Goal: Task Accomplishment & Management: Manage account settings

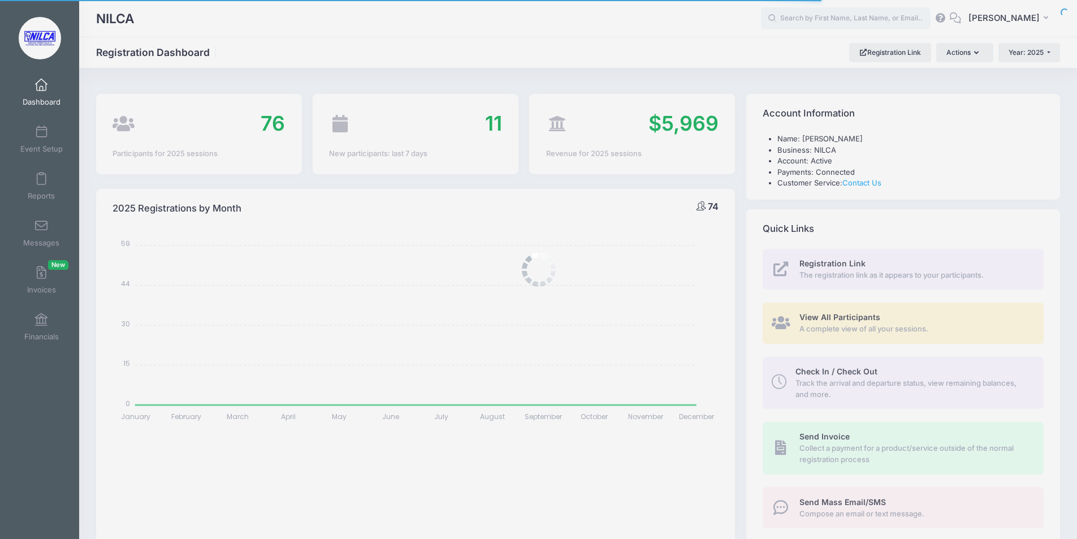
select select
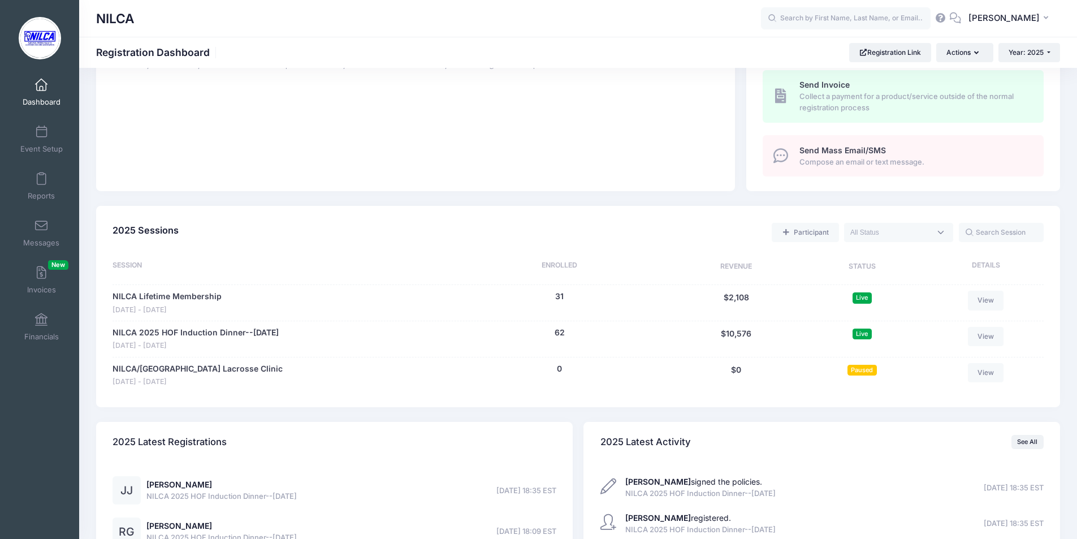
scroll to position [396, 0]
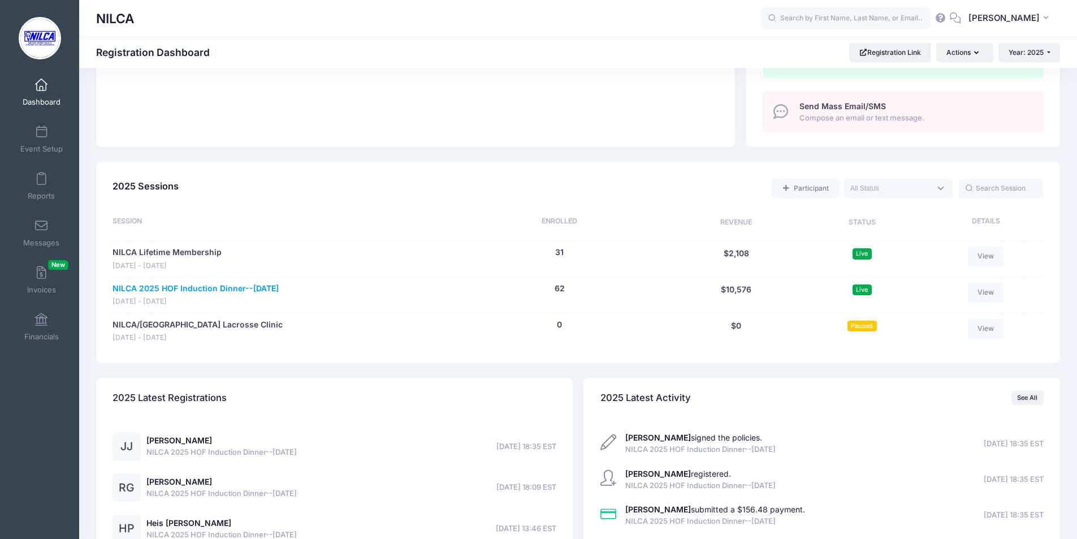
click at [235, 288] on link "NILCA 2025 HOF Induction Dinner--[DATE]" at bounding box center [195, 289] width 166 height 12
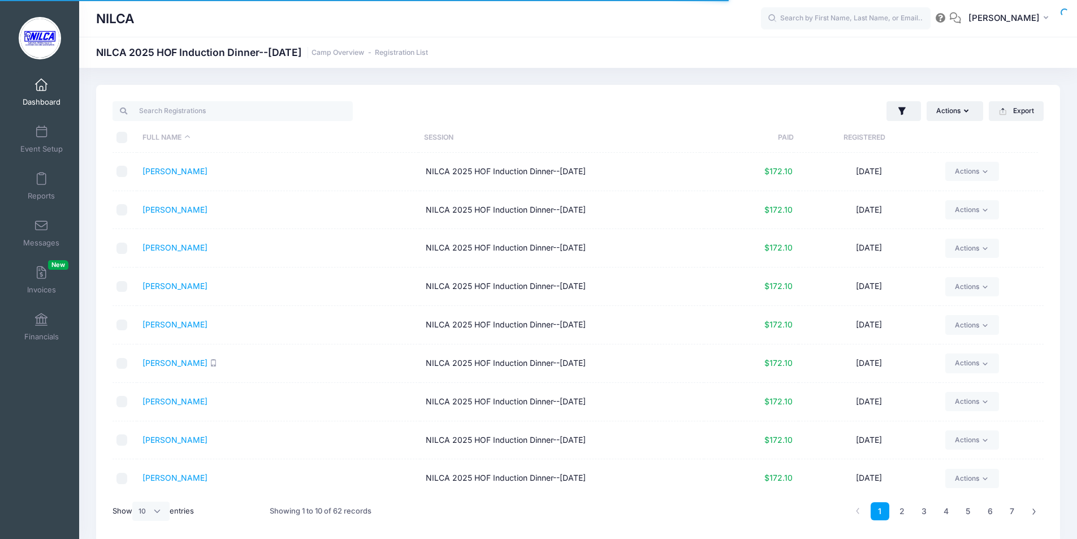
select select "10"
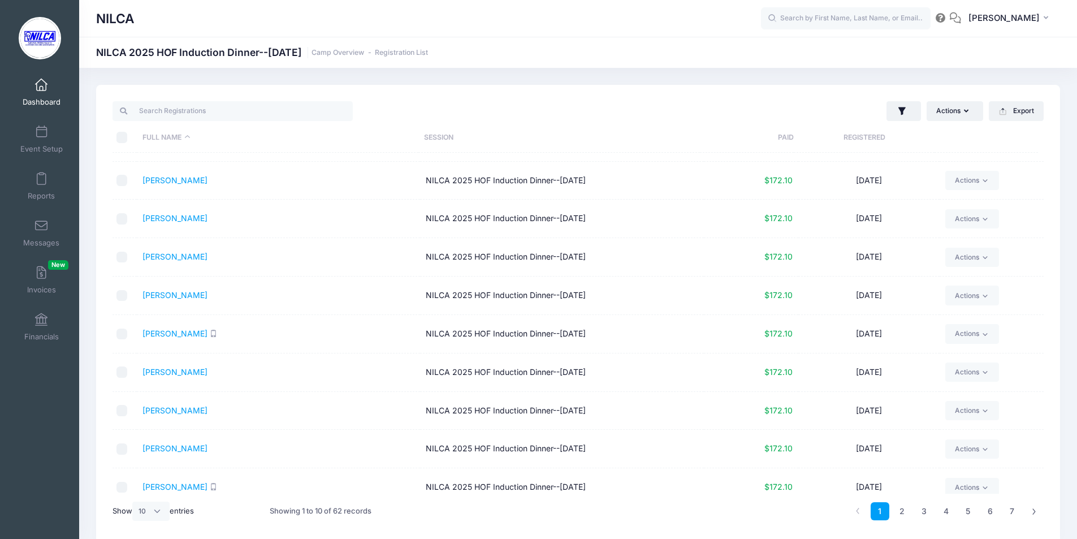
scroll to position [42, 0]
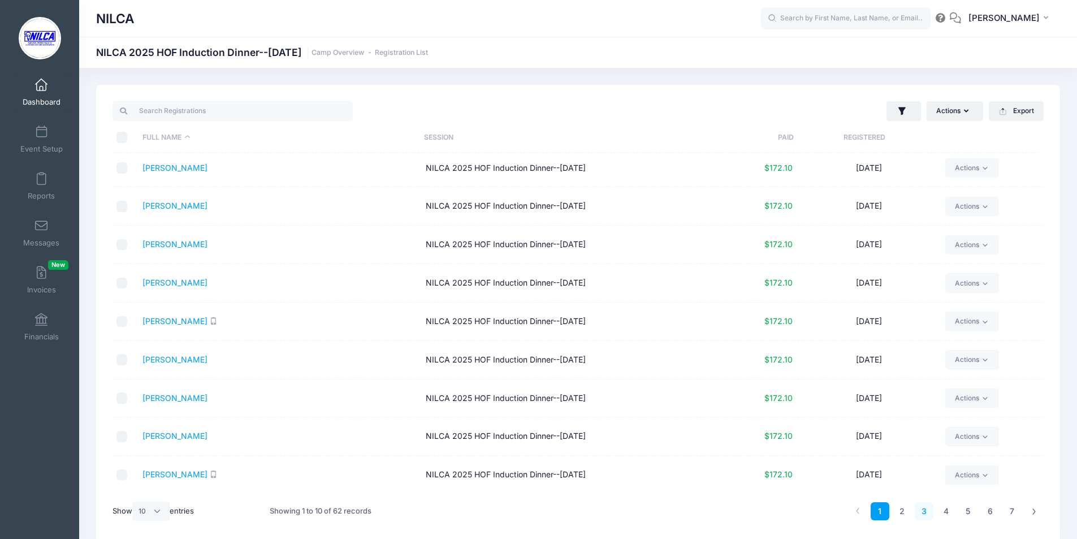
click at [919, 509] on link "3" at bounding box center [923, 511] width 19 height 19
click at [155, 170] on link "Jacovina, Joe" at bounding box center [174, 168] width 65 height 10
click at [41, 85] on span at bounding box center [41, 85] width 0 height 12
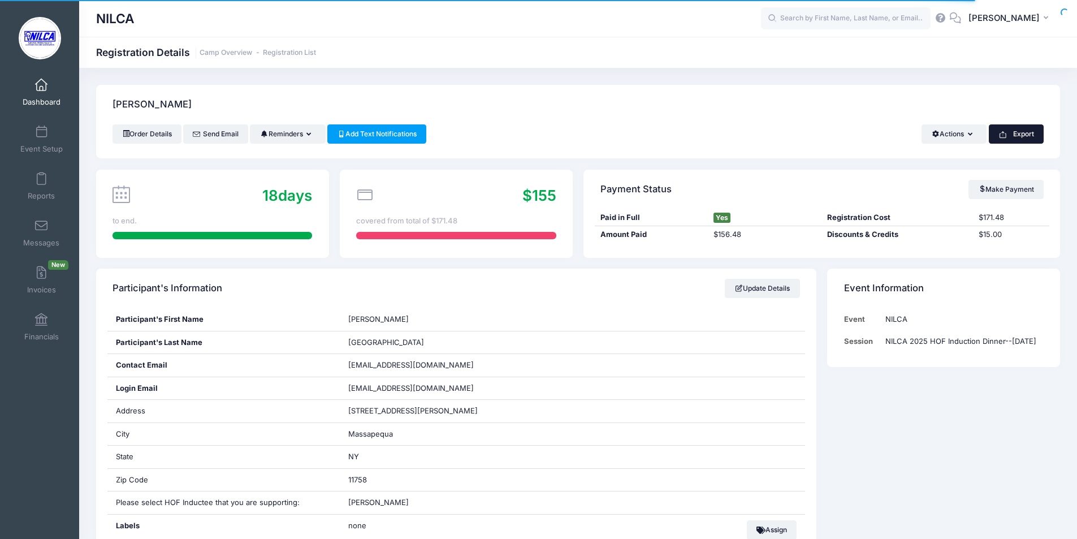
click at [1008, 131] on button "Export" at bounding box center [1016, 133] width 55 height 19
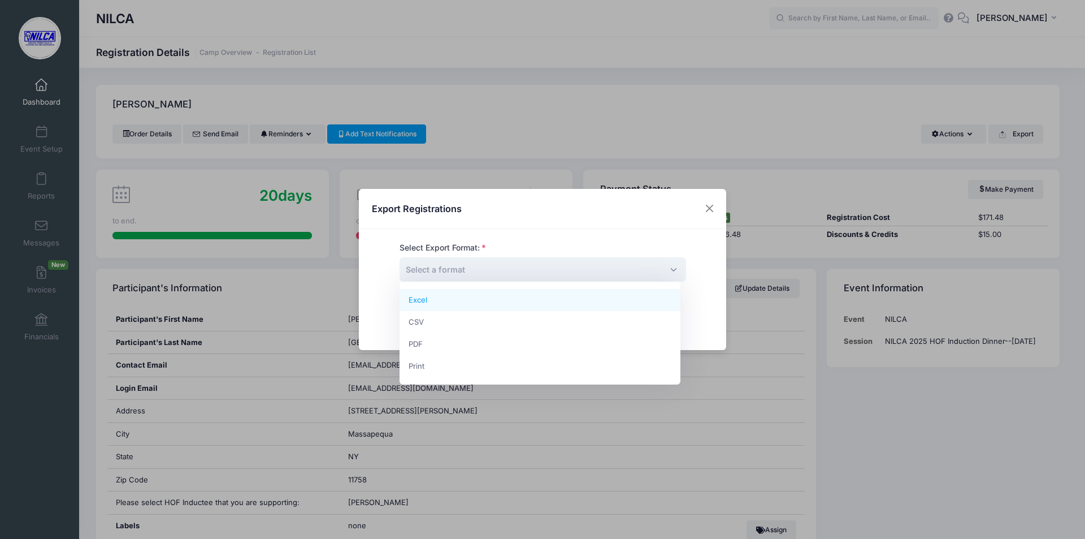
click at [501, 265] on span "Select a format" at bounding box center [543, 269] width 287 height 24
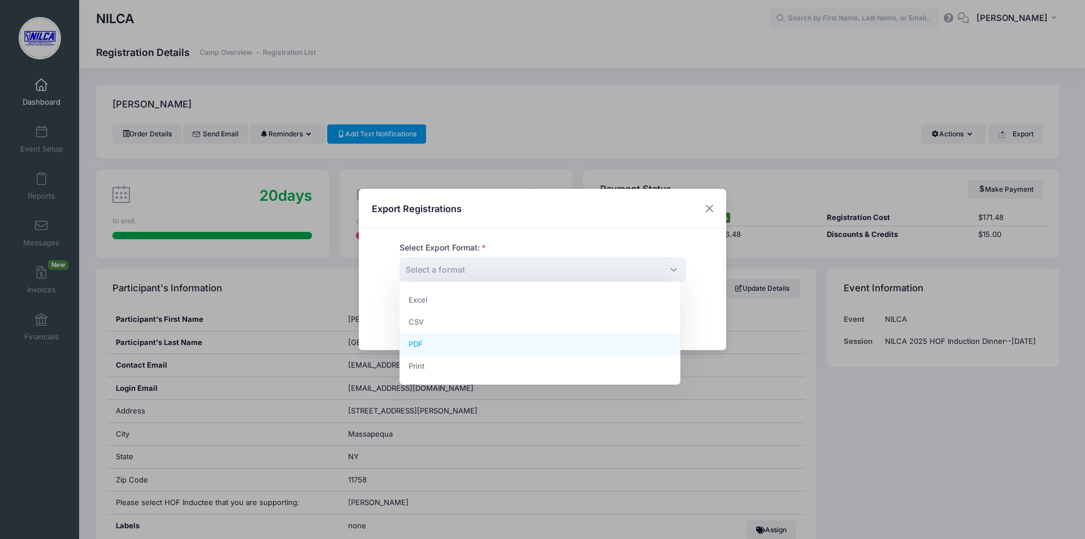
select select "pdf"
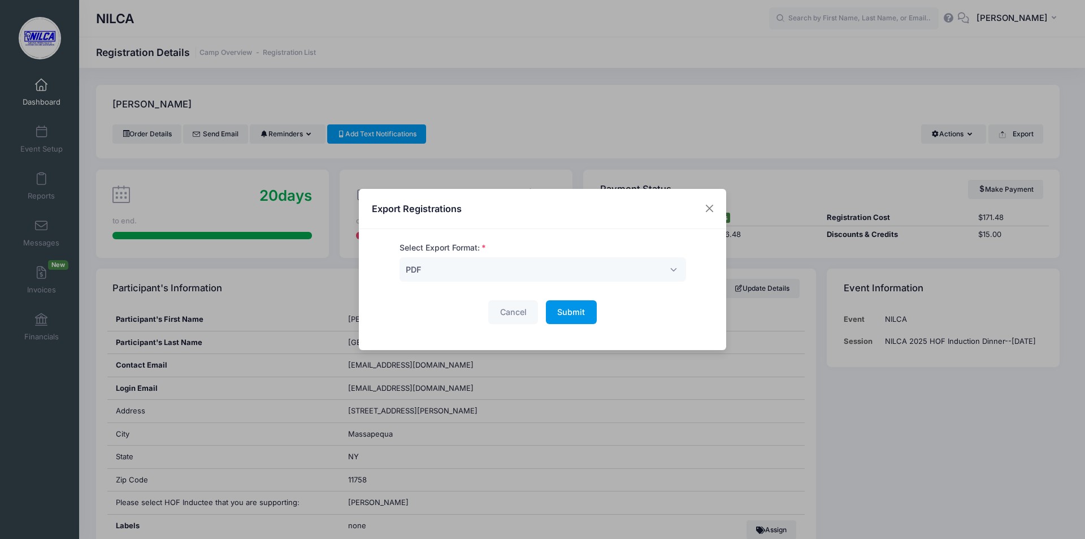
drag, startPoint x: 572, startPoint y: 304, endPoint x: 570, endPoint y: 310, distance: 7.0
click at [570, 306] on button "Submit Please wait..." at bounding box center [571, 312] width 51 height 24
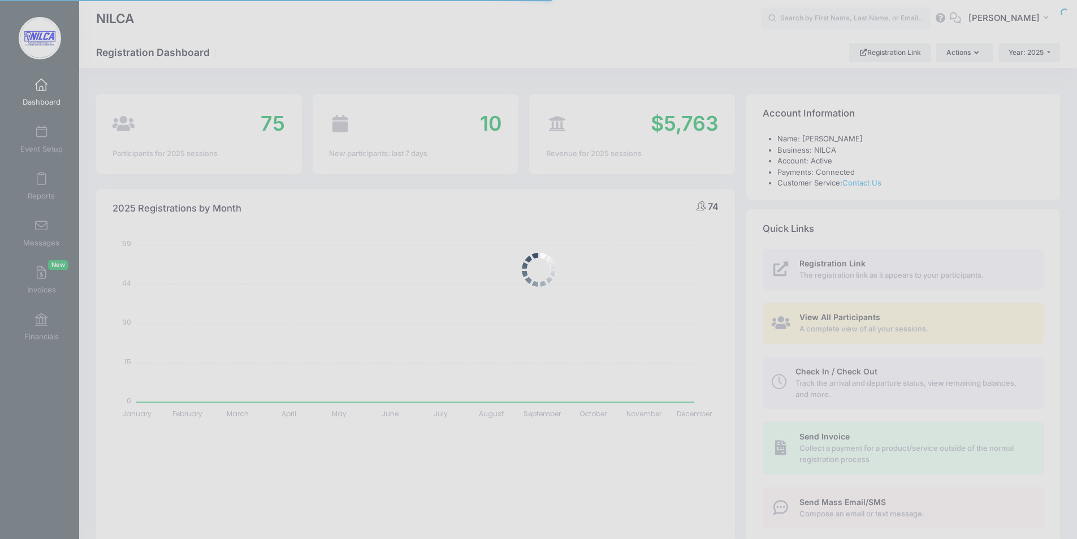
select select
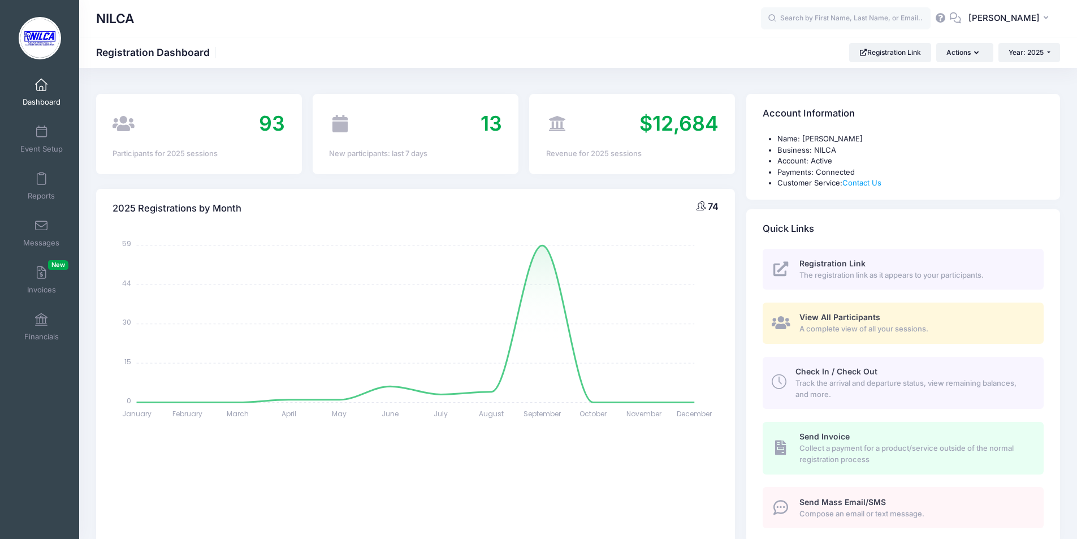
click at [848, 270] on span "The registration link as it appears to your participants." at bounding box center [914, 275] width 231 height 11
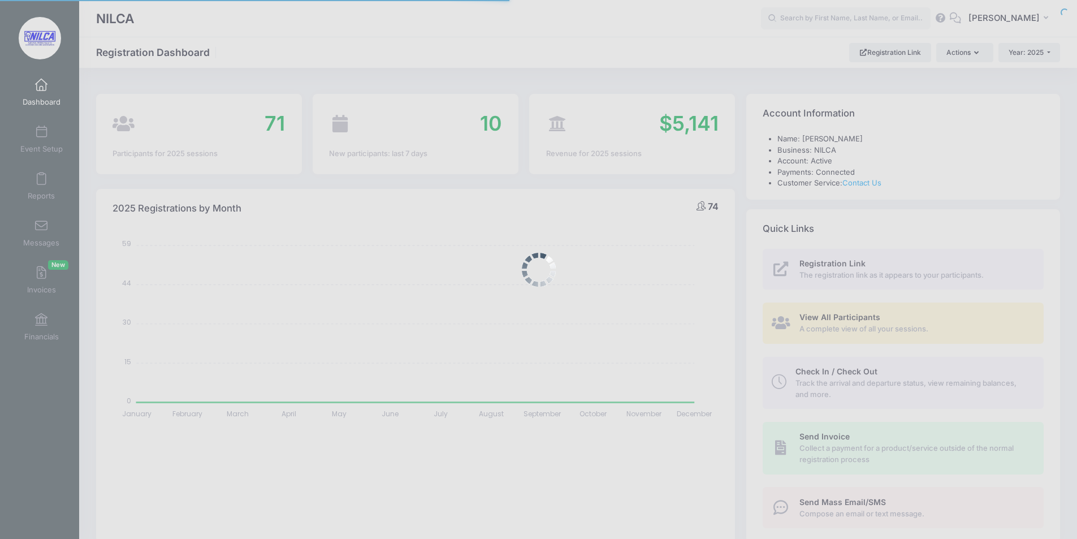
select select
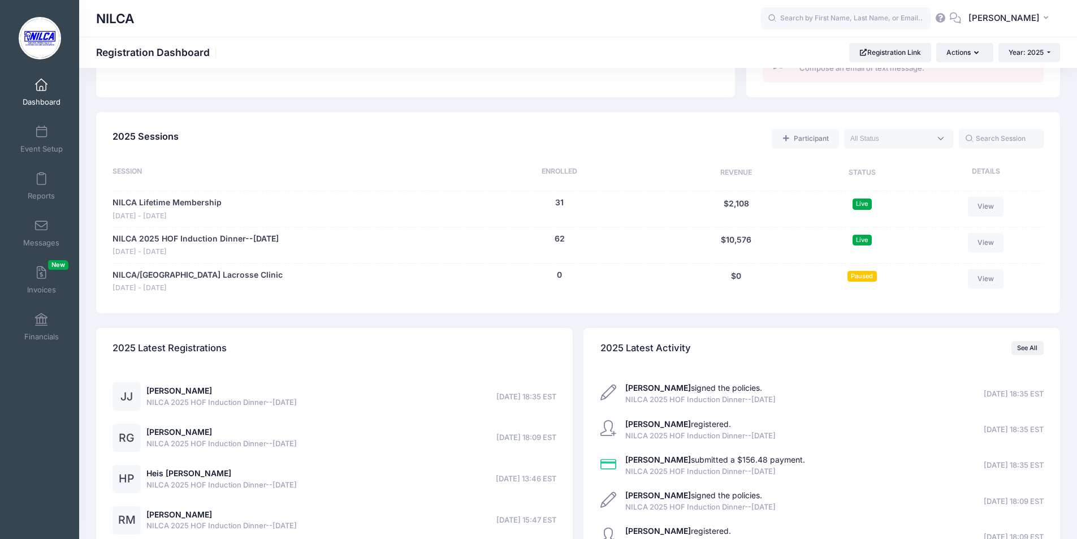
scroll to position [452, 0]
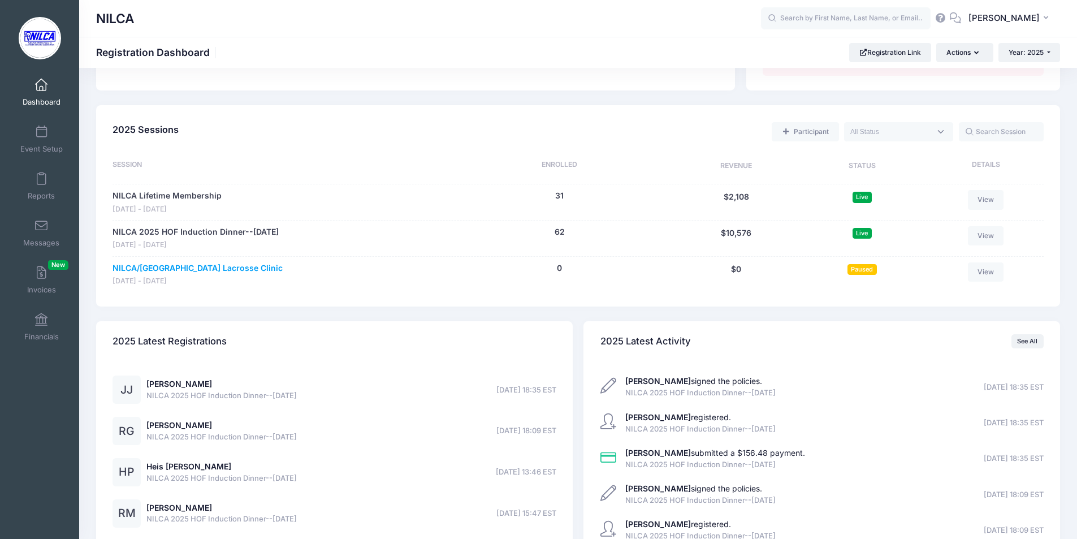
click at [214, 267] on link "NILCA/[GEOGRAPHIC_DATA] Lacrosse Clinic" at bounding box center [197, 268] width 170 height 12
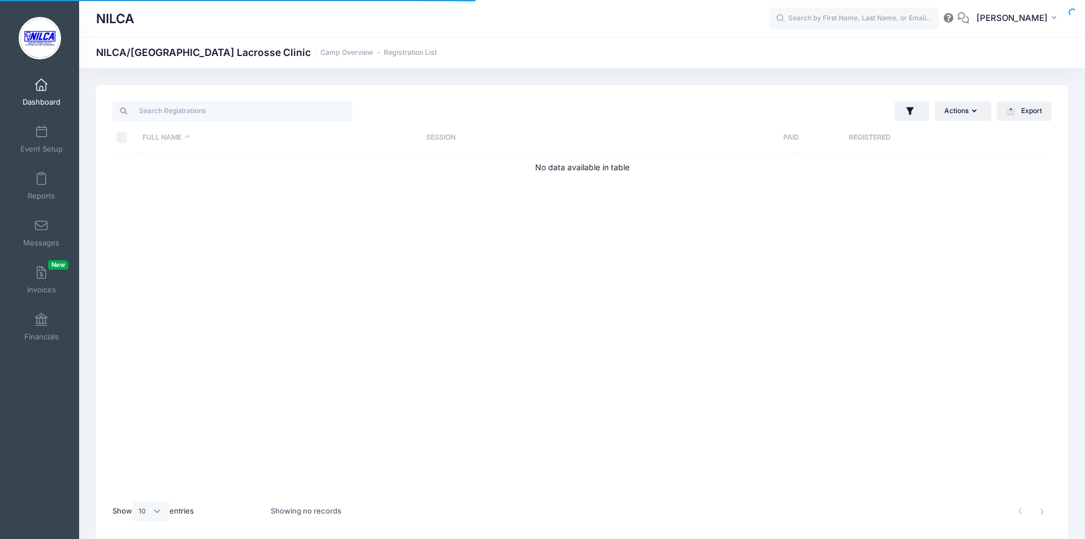
select select "10"
click at [31, 88] on link "Dashboard" at bounding box center [42, 92] width 54 height 40
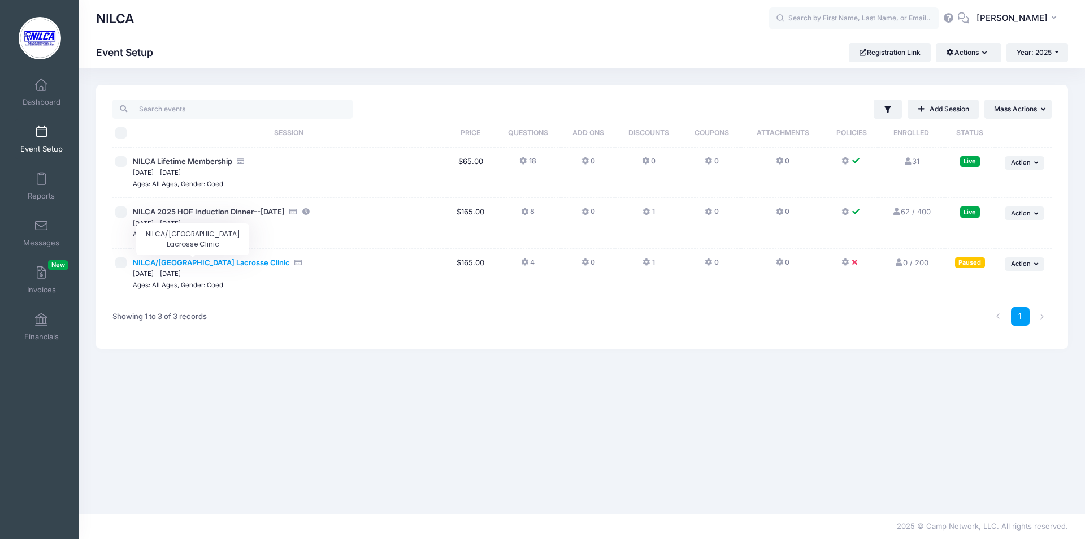
click at [207, 265] on span "NILCA/[GEOGRAPHIC_DATA] Lacrosse Clinic" at bounding box center [211, 262] width 157 height 9
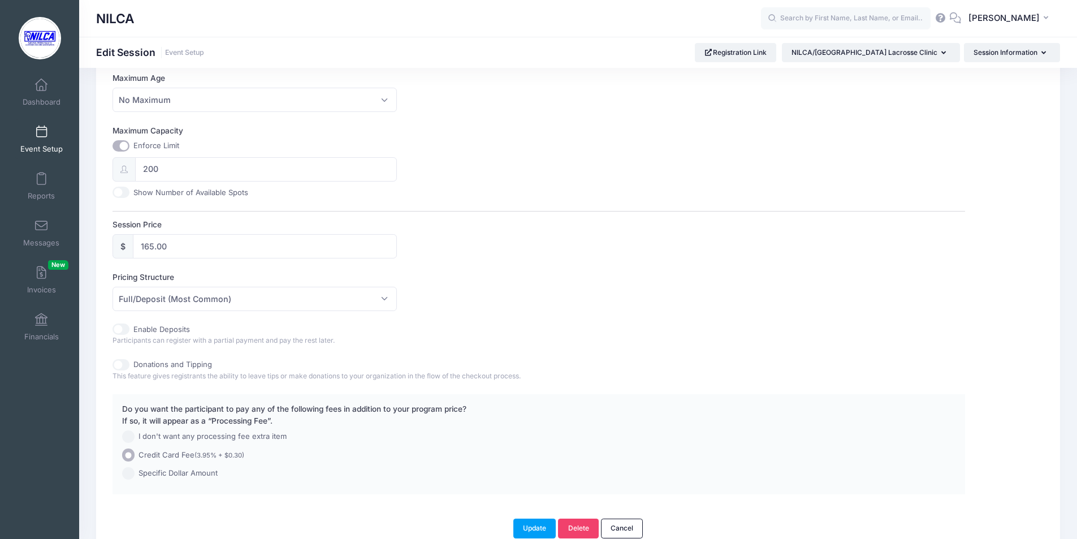
scroll to position [448, 0]
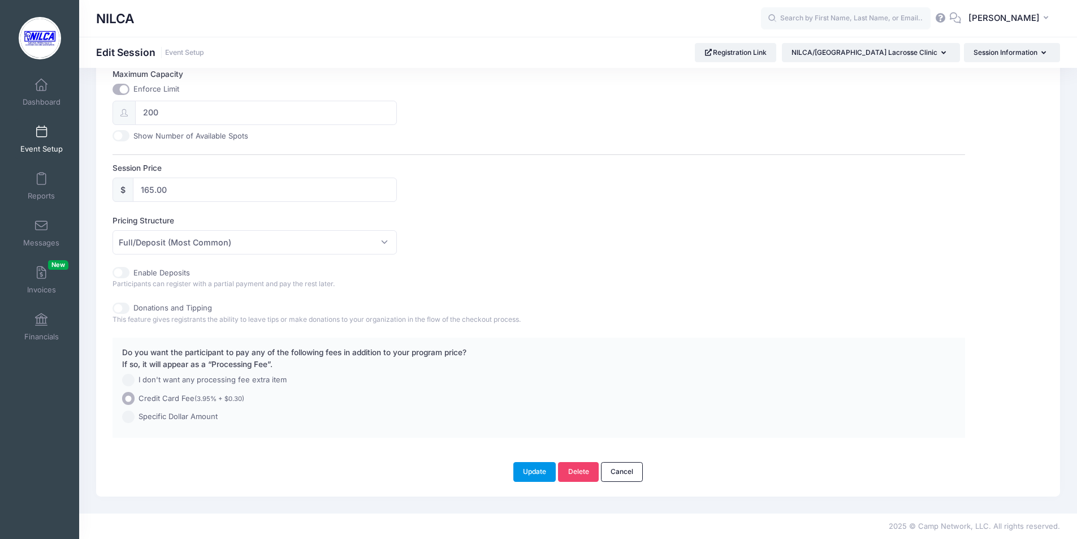
click at [536, 465] on button "Update" at bounding box center [534, 471] width 43 height 19
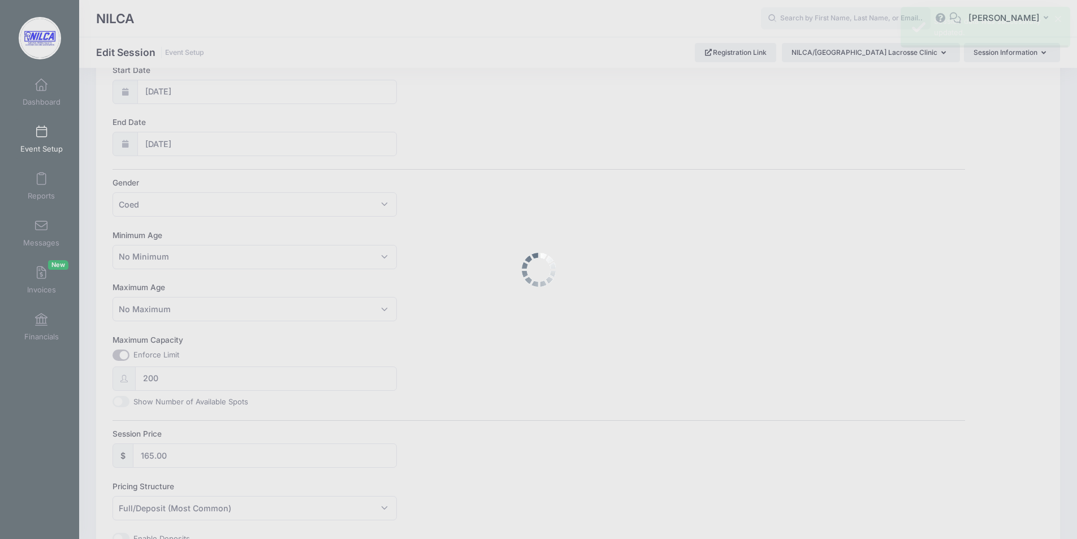
scroll to position [0, 0]
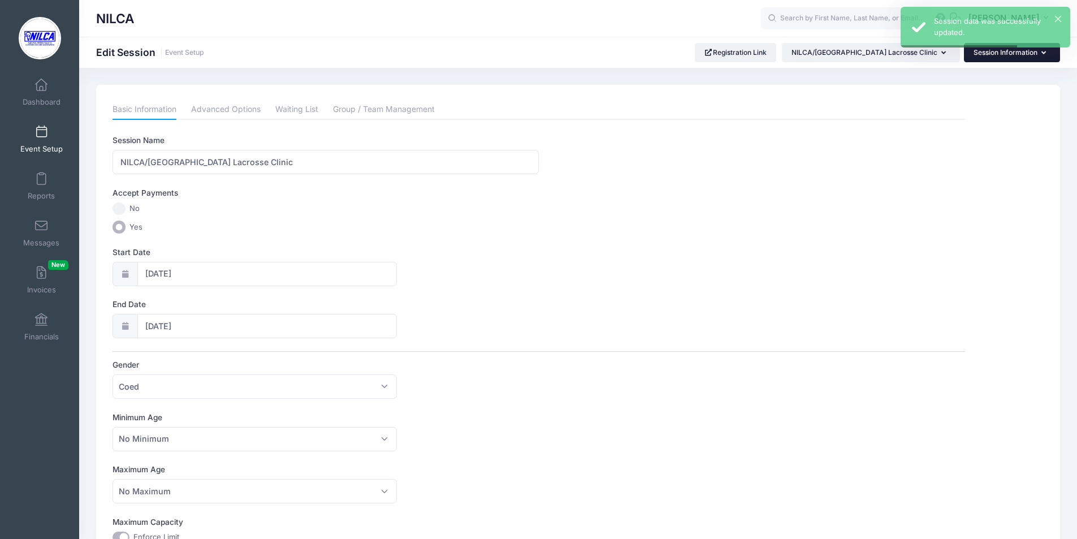
click at [1018, 56] on button "Session Information" at bounding box center [1012, 52] width 96 height 19
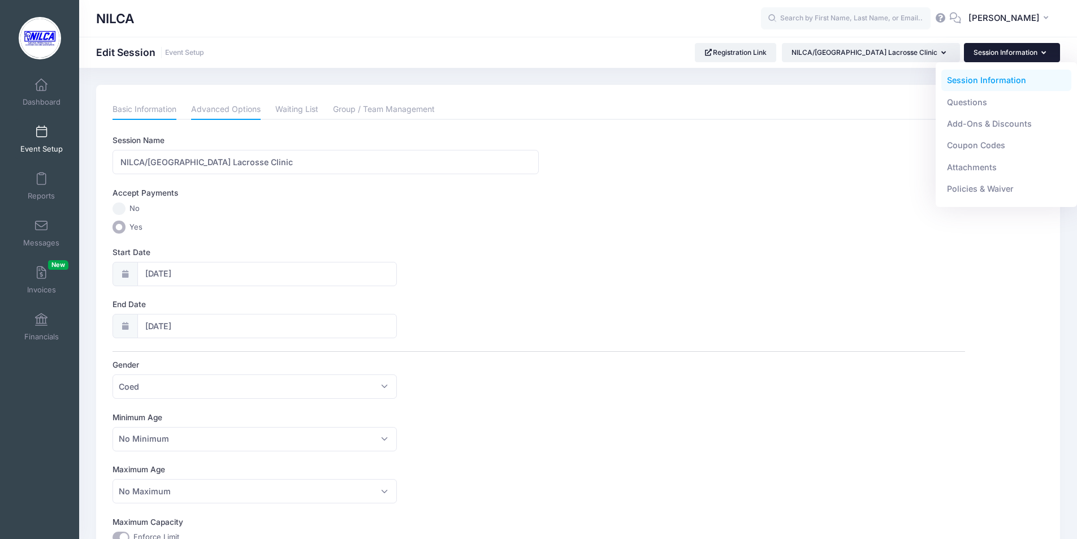
click at [217, 104] on link "Advanced Options" at bounding box center [226, 109] width 70 height 20
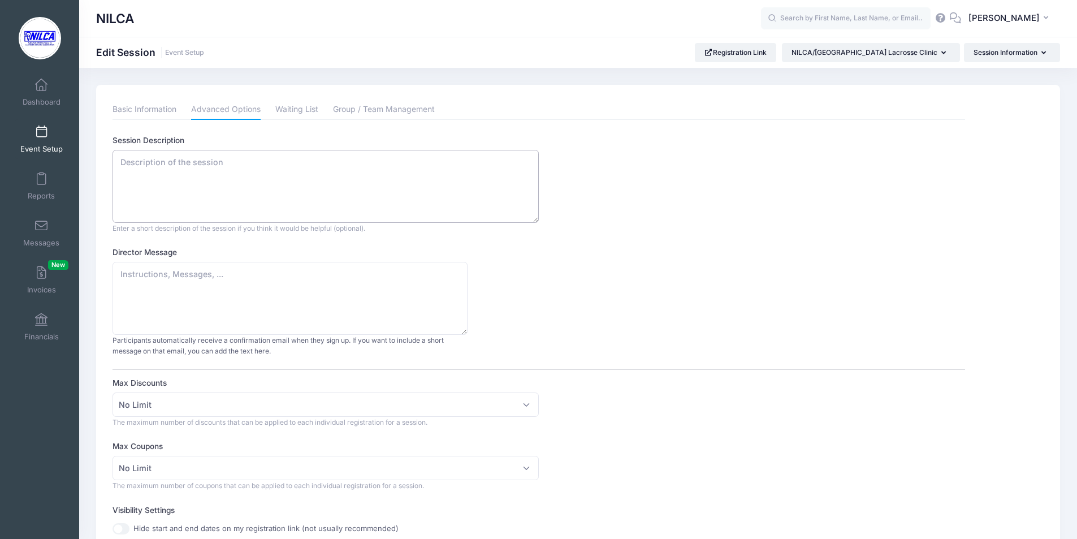
drag, startPoint x: 229, startPoint y: 161, endPoint x: 145, endPoint y: 157, distance: 84.3
click at [145, 157] on textarea "Session Description" at bounding box center [325, 186] width 426 height 73
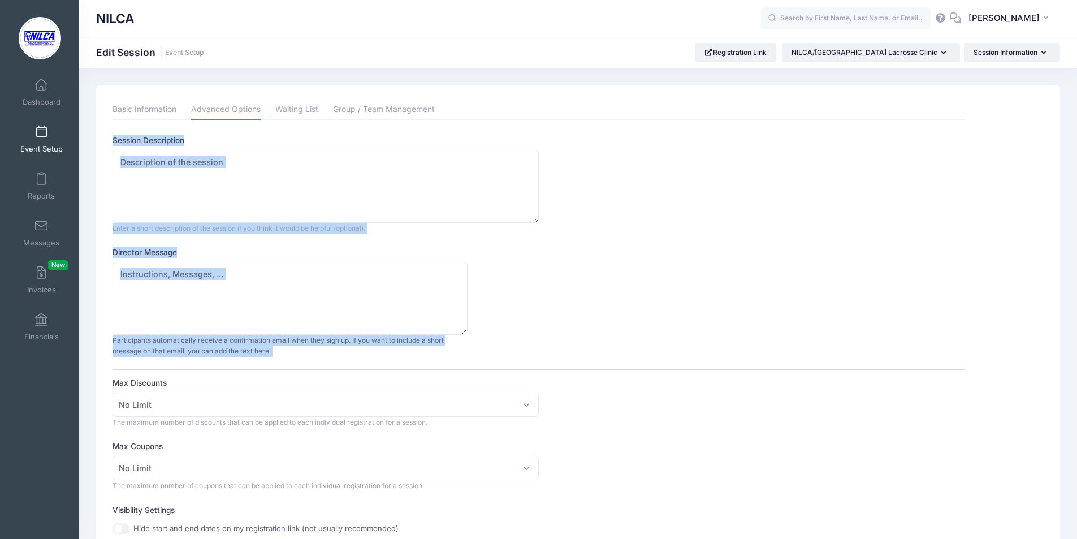
drag, startPoint x: 138, startPoint y: 148, endPoint x: 373, endPoint y: 353, distance: 311.7
copy div "Session Description Enter a short description of the session if you think it wo…"
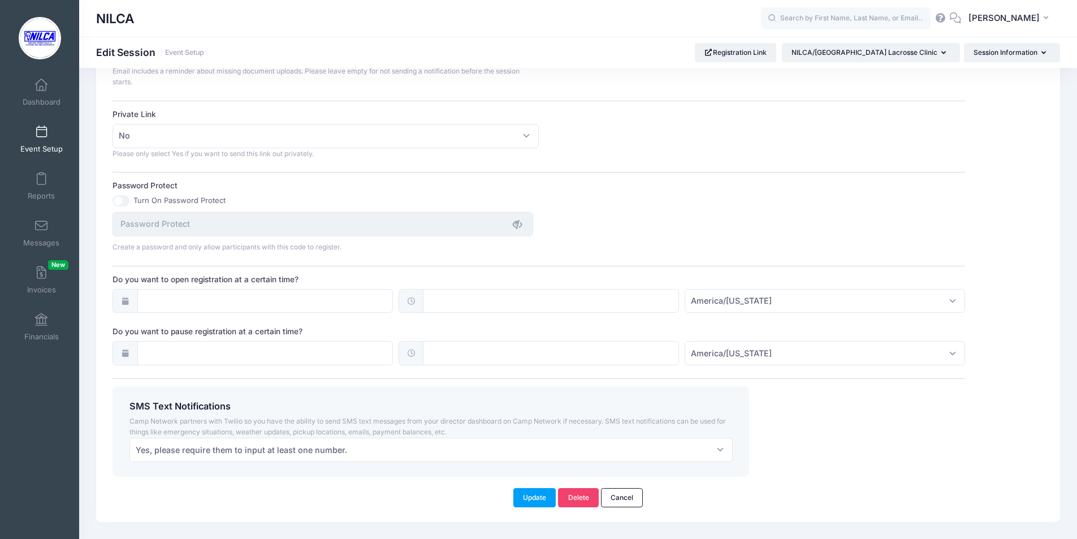
scroll to position [678, 0]
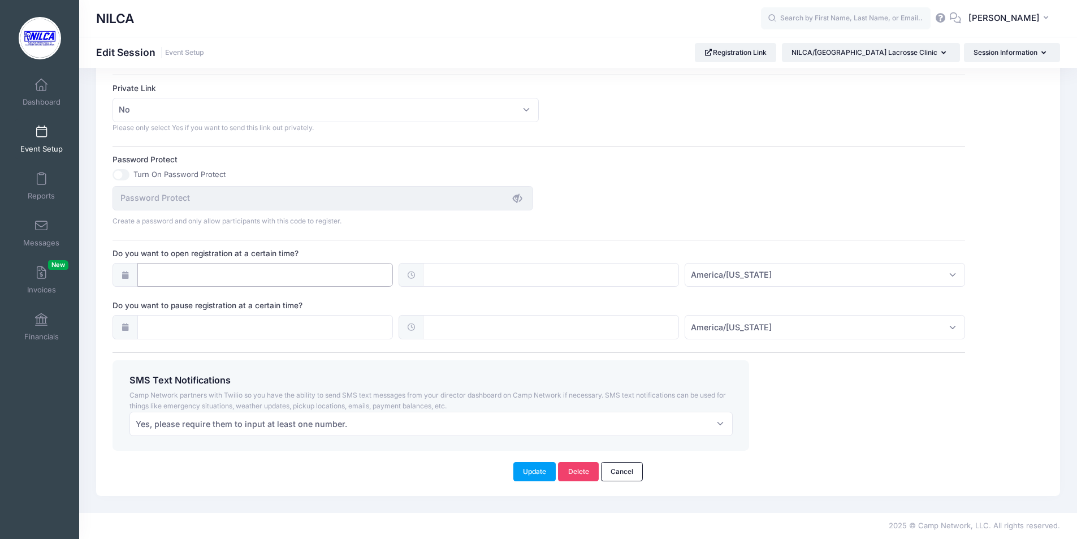
click at [248, 276] on input "Do you want to open registration at a certain time?" at bounding box center [265, 275] width 256 height 24
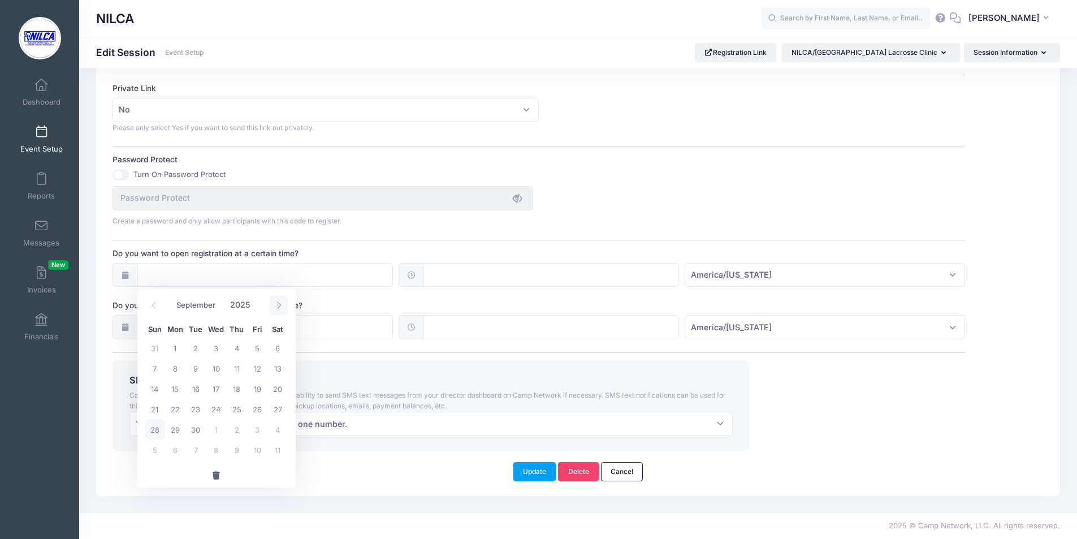
click at [279, 306] on icon at bounding box center [278, 304] width 7 height 7
select select "9"
click at [218, 348] on span "1" at bounding box center [216, 347] width 20 height 20
type input "[DATE]"
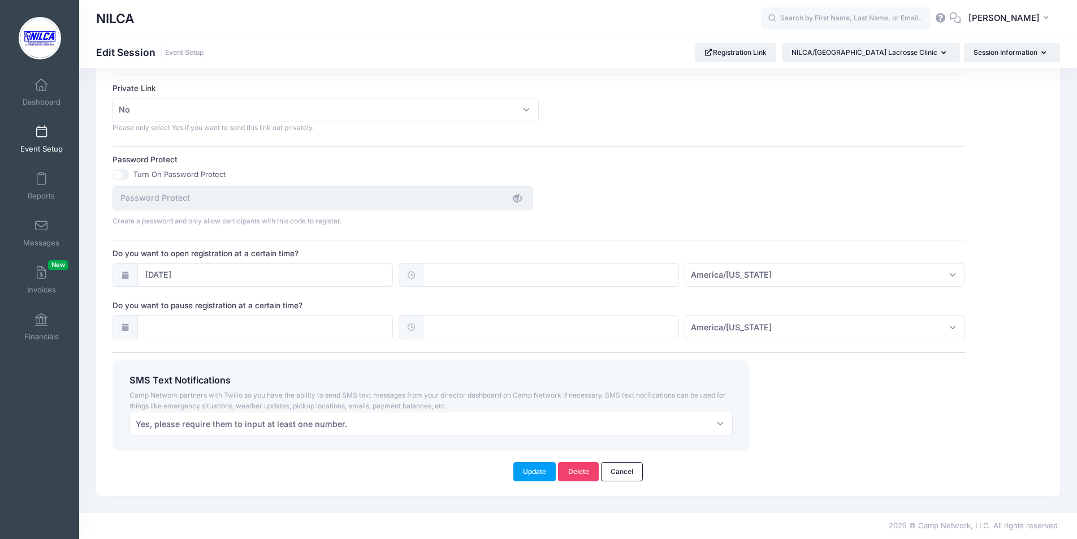
click at [128, 328] on icon at bounding box center [124, 326] width 9 height 7
click at [127, 326] on icon at bounding box center [124, 326] width 9 height 7
click at [481, 279] on input "text" at bounding box center [551, 275] width 256 height 24
type input "12:00"
click at [511, 329] on button "button" at bounding box center [502, 323] width 158 height 24
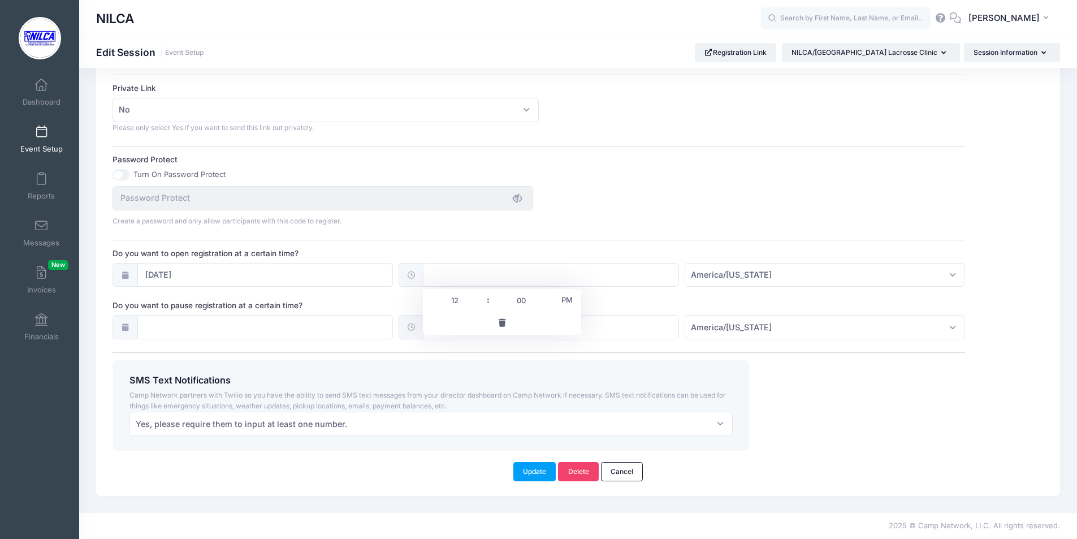
click at [504, 274] on input "text" at bounding box center [551, 275] width 256 height 24
click at [483, 271] on input "12:00" at bounding box center [551, 275] width 256 height 24
click at [567, 298] on span "PM" at bounding box center [567, 299] width 28 height 23
click at [453, 300] on input "12" at bounding box center [454, 300] width 63 height 23
click at [439, 274] on input "00:00" at bounding box center [551, 275] width 256 height 24
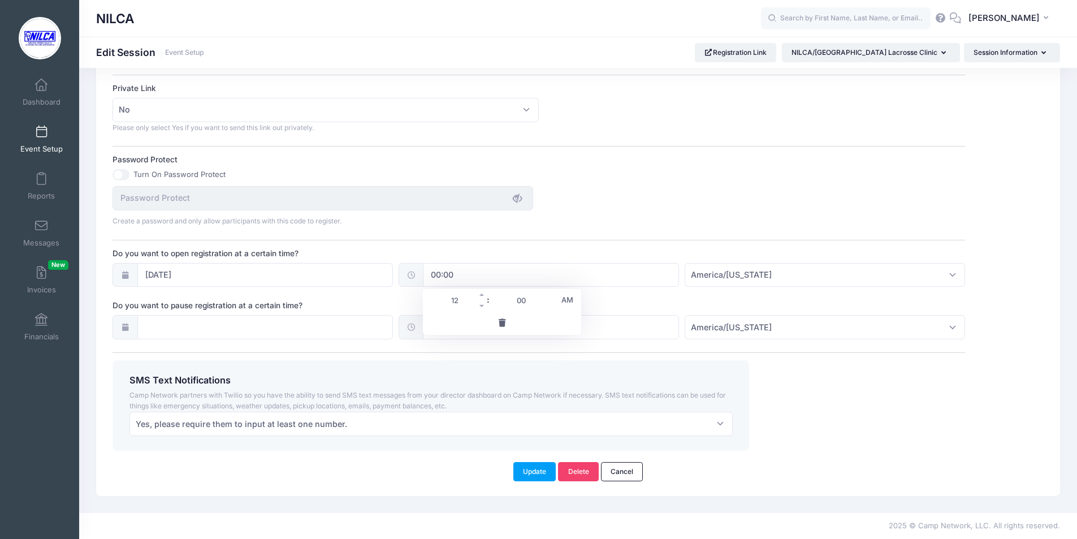
click at [470, 308] on input "12" at bounding box center [454, 300] width 63 height 23
click at [569, 300] on span "AM" at bounding box center [567, 299] width 28 height 23
type input "12:00"
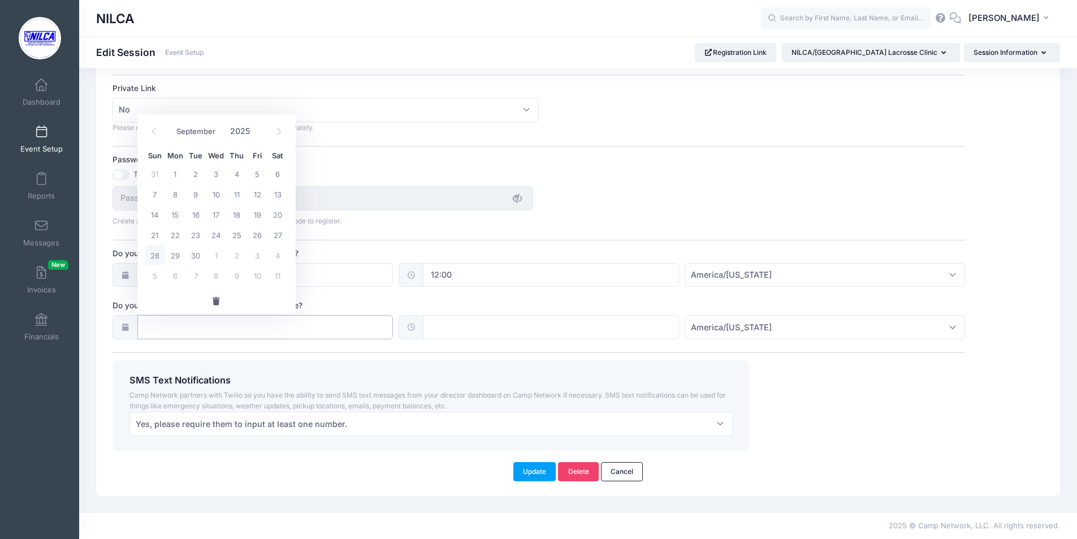
click at [240, 328] on input "Do you want to pause registration at a certain time?" at bounding box center [265, 327] width 256 height 24
click at [276, 129] on icon at bounding box center [278, 131] width 7 height 7
select select "11"
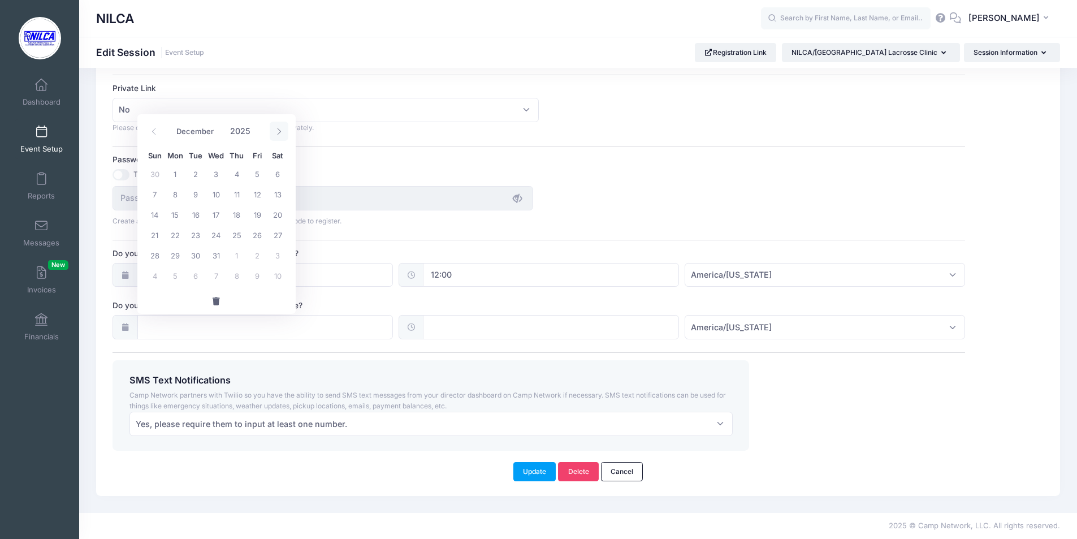
click at [276, 129] on icon at bounding box center [278, 131] width 7 height 7
type input "2026"
click at [276, 129] on icon at bounding box center [278, 131] width 7 height 7
select select "1"
click at [175, 171] on span "2" at bounding box center [175, 173] width 20 height 20
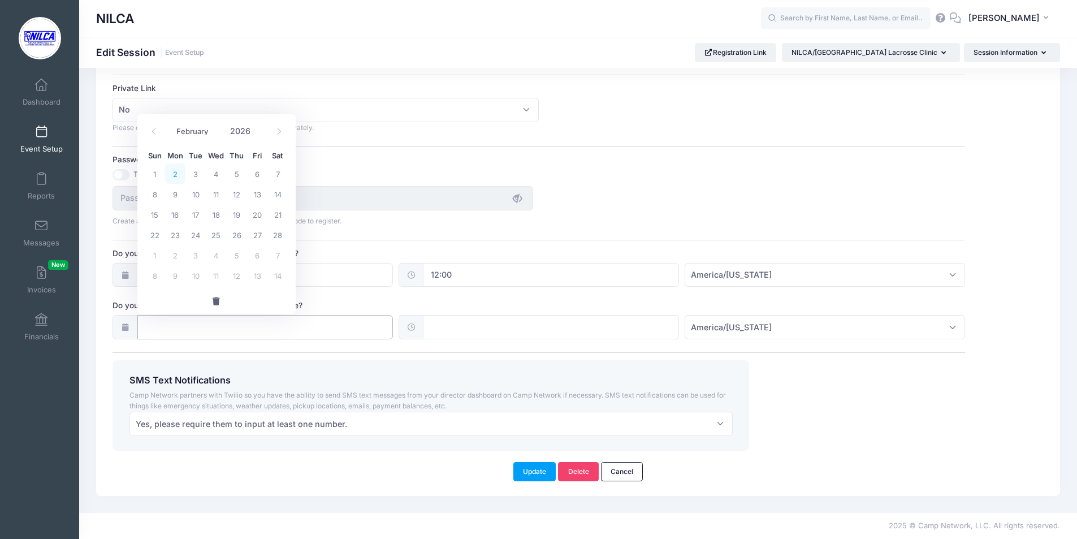
type input "02/02/2026"
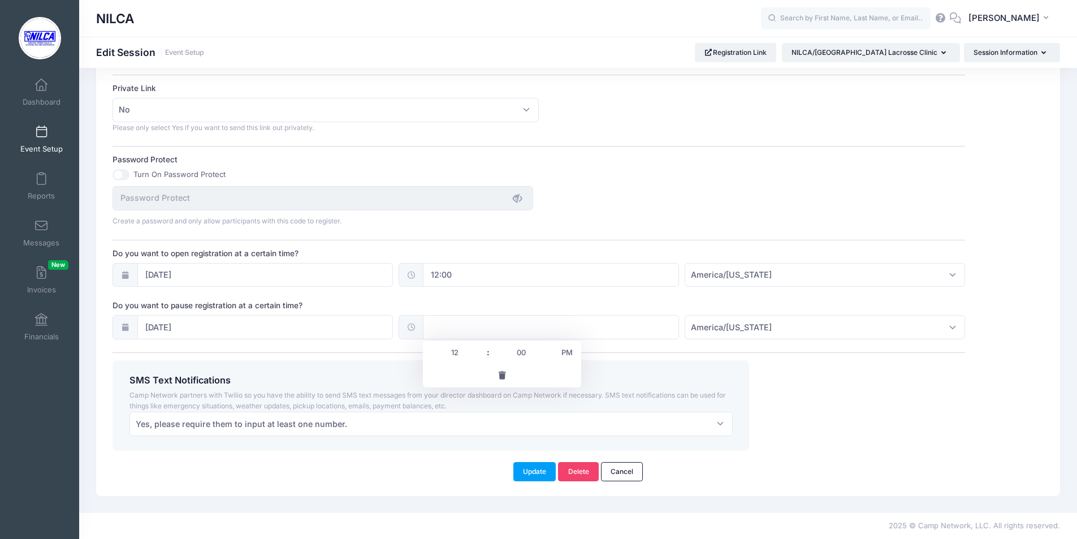
click at [469, 327] on input "text" at bounding box center [551, 327] width 256 height 24
type input "12:00"
click at [466, 375] on button "button" at bounding box center [502, 375] width 158 height 24
click at [514, 330] on input "text" at bounding box center [551, 327] width 256 height 24
type input "12:00"
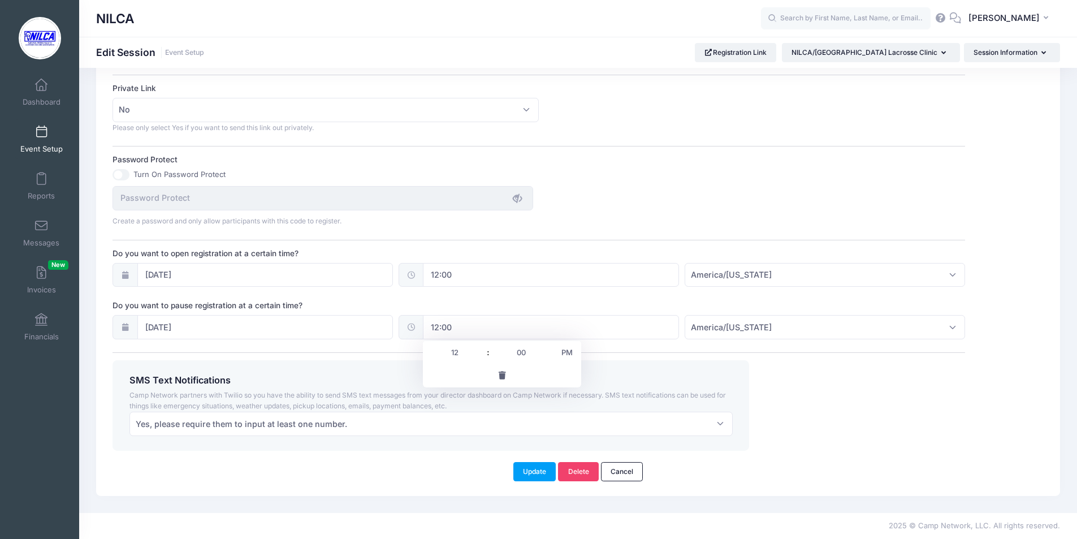
click at [575, 374] on button "button" at bounding box center [502, 375] width 158 height 24
click at [582, 363] on div "SMS Text Notifications Camp Network partners with Twilio so you have the abilit…" at bounding box center [430, 405] width 636 height 90
click at [544, 336] on input "text" at bounding box center [551, 327] width 256 height 24
click at [570, 354] on span "PM" at bounding box center [567, 352] width 28 height 23
click at [567, 356] on span "AM" at bounding box center [567, 352] width 28 height 23
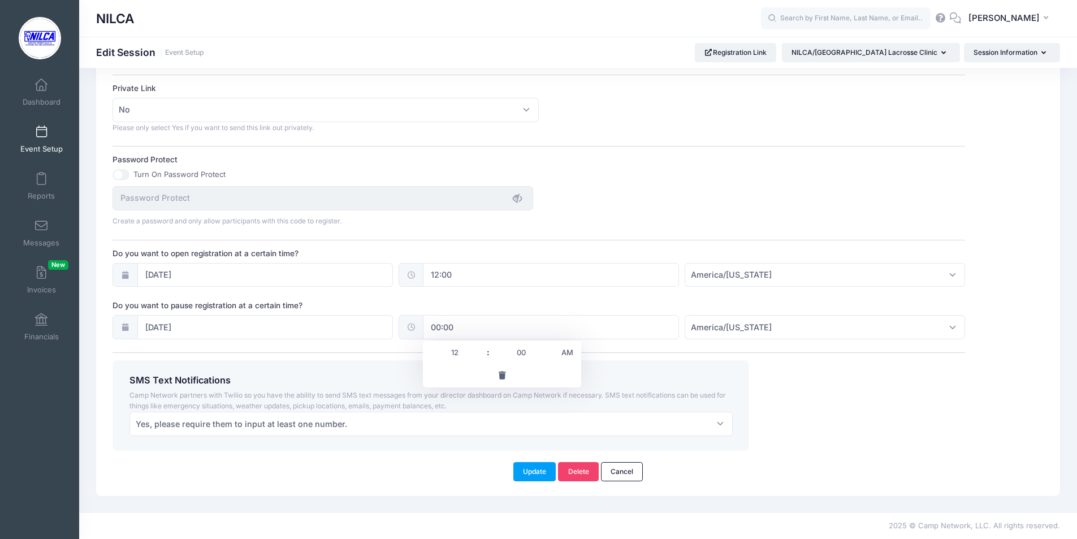
type input "12:00"
click at [441, 354] on input "12" at bounding box center [454, 352] width 63 height 23
click at [541, 474] on button "Update" at bounding box center [534, 471] width 43 height 19
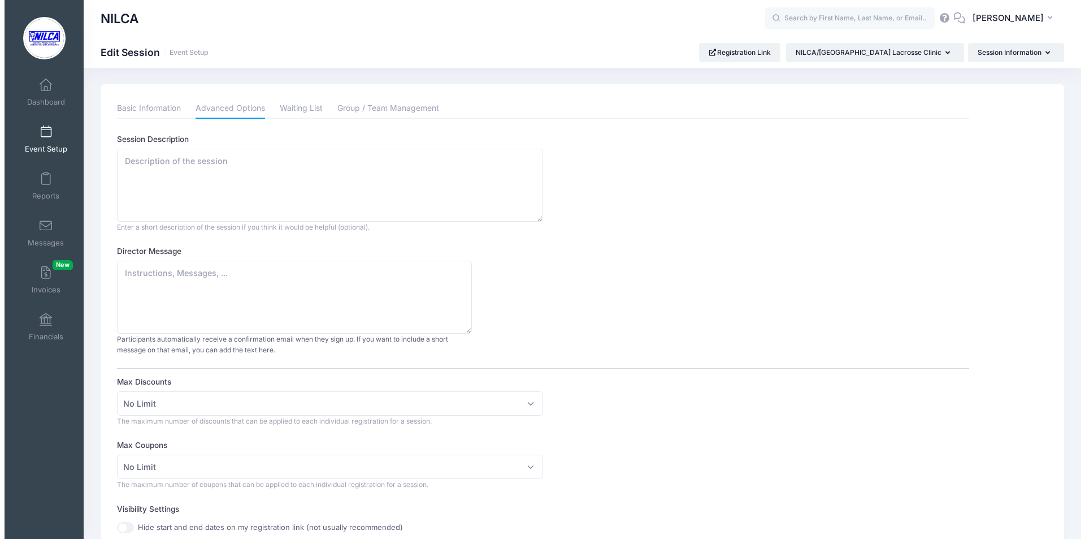
scroll to position [0, 0]
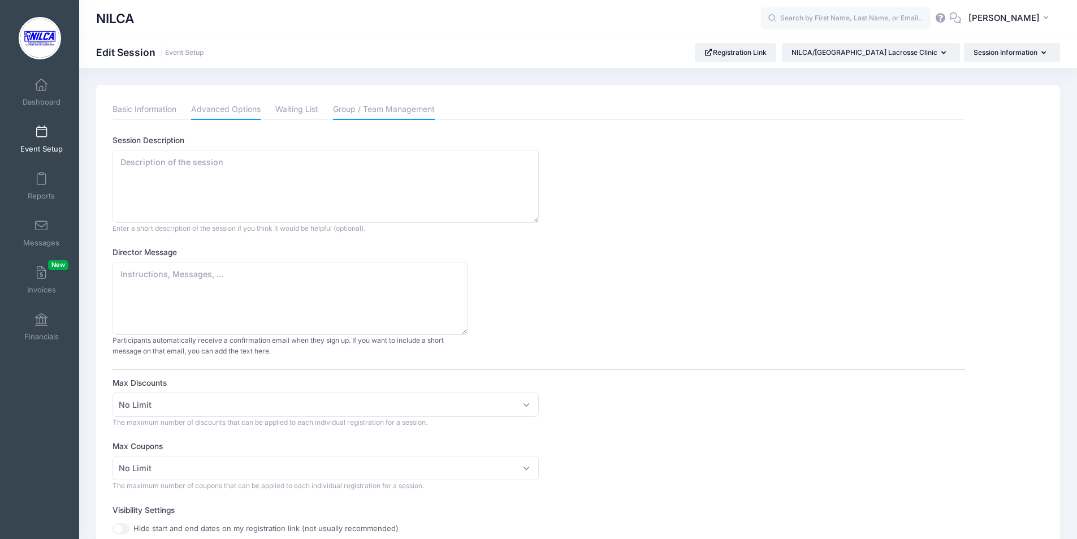
click at [356, 111] on link "Group / Team Management" at bounding box center [384, 109] width 102 height 20
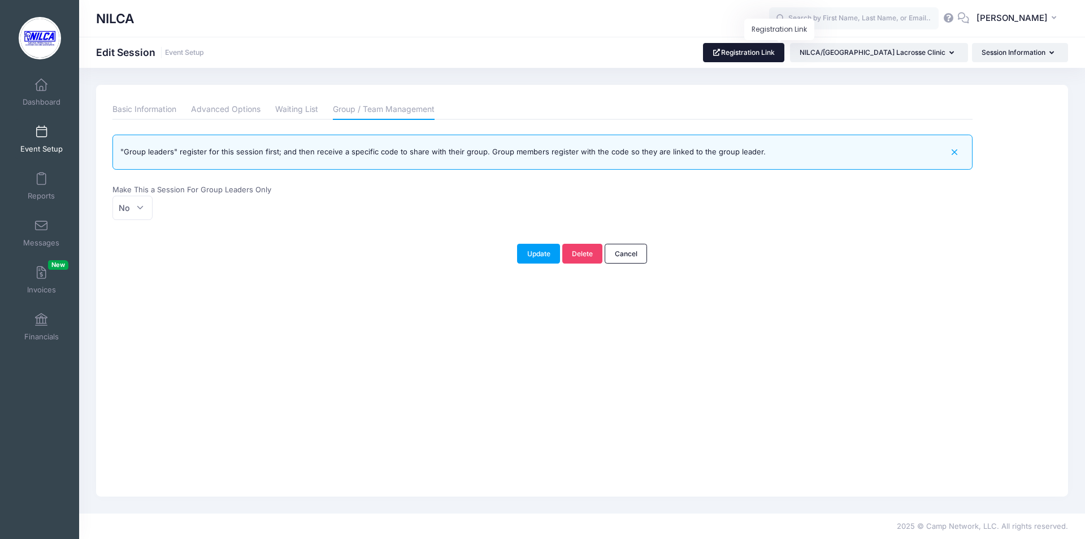
click at [785, 55] on link "Registration Link" at bounding box center [744, 52] width 82 height 19
click at [41, 87] on span at bounding box center [41, 85] width 0 height 12
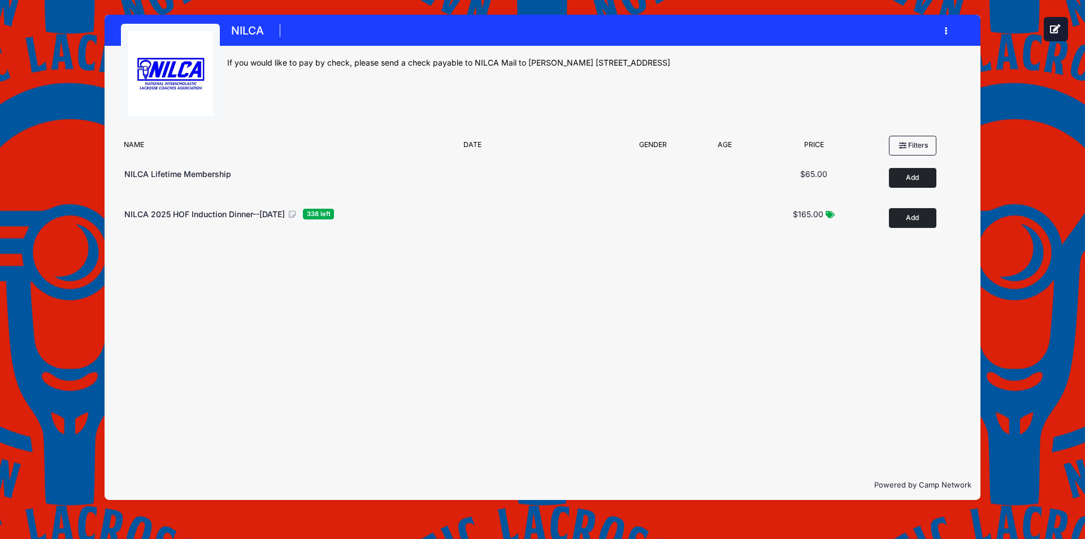
click at [260, 30] on h1 "NILCA" at bounding box center [247, 31] width 40 height 20
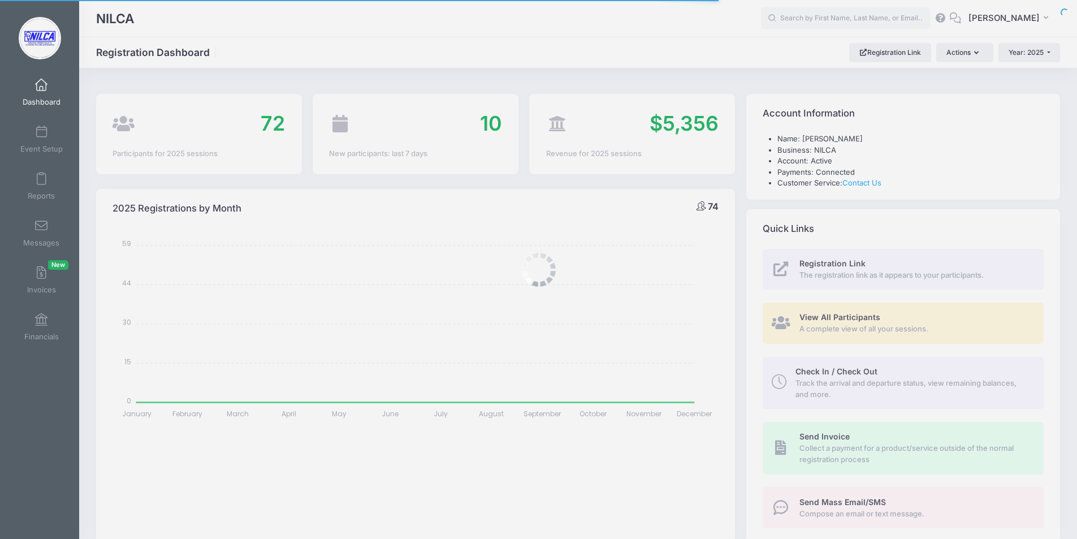
select select
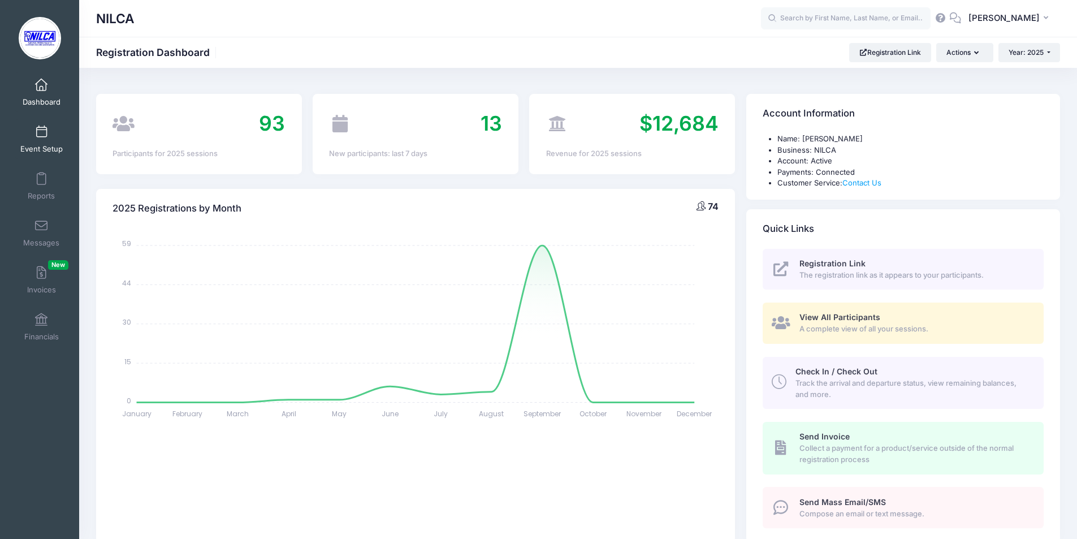
click at [45, 138] on link "Event Setup" at bounding box center [42, 139] width 54 height 40
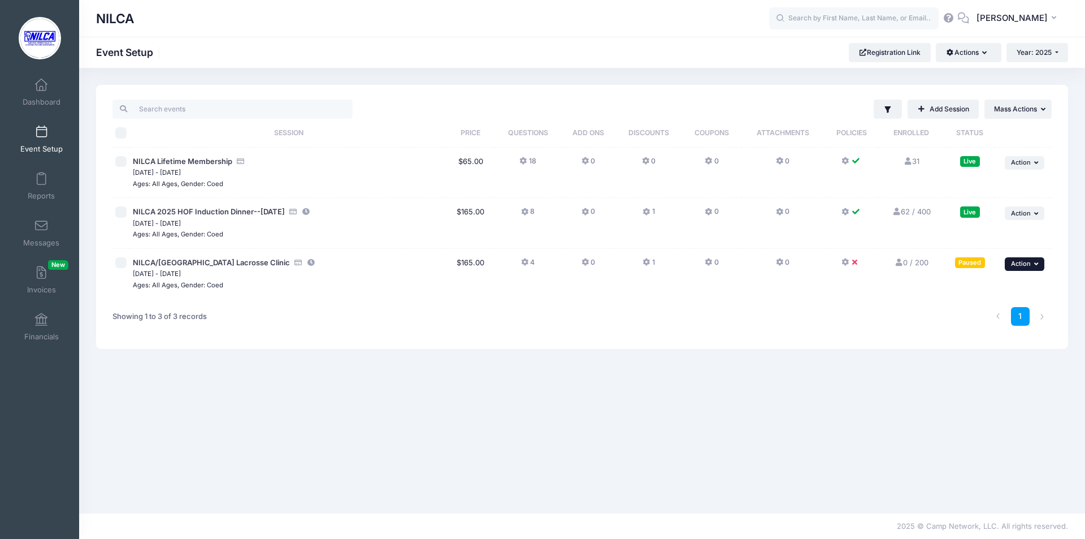
click at [1033, 263] on button "... Action" at bounding box center [1025, 264] width 40 height 14
click at [990, 291] on link "Resume Session" at bounding box center [988, 288] width 102 height 21
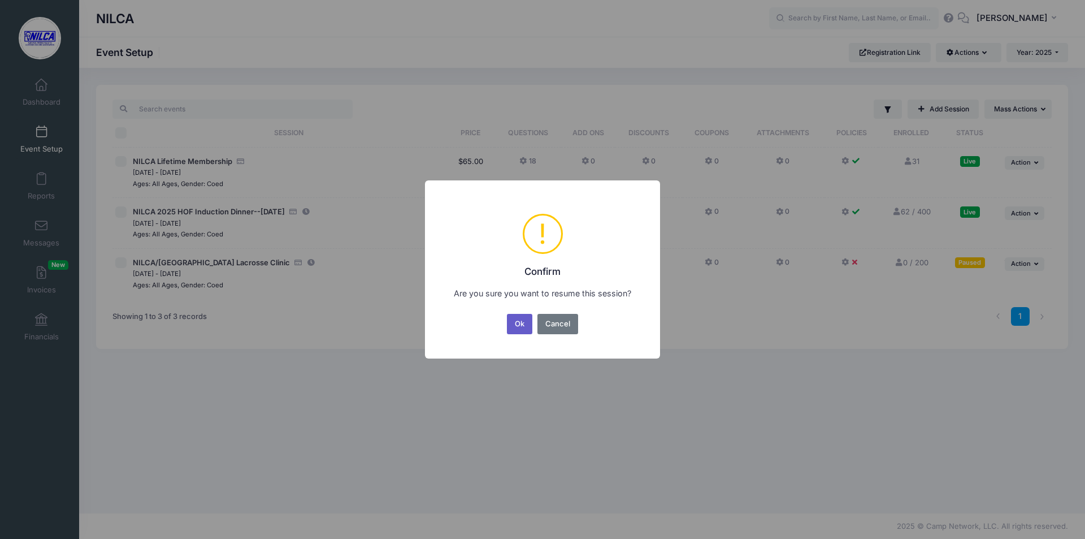
click at [520, 320] on button "Ok" at bounding box center [520, 324] width 26 height 20
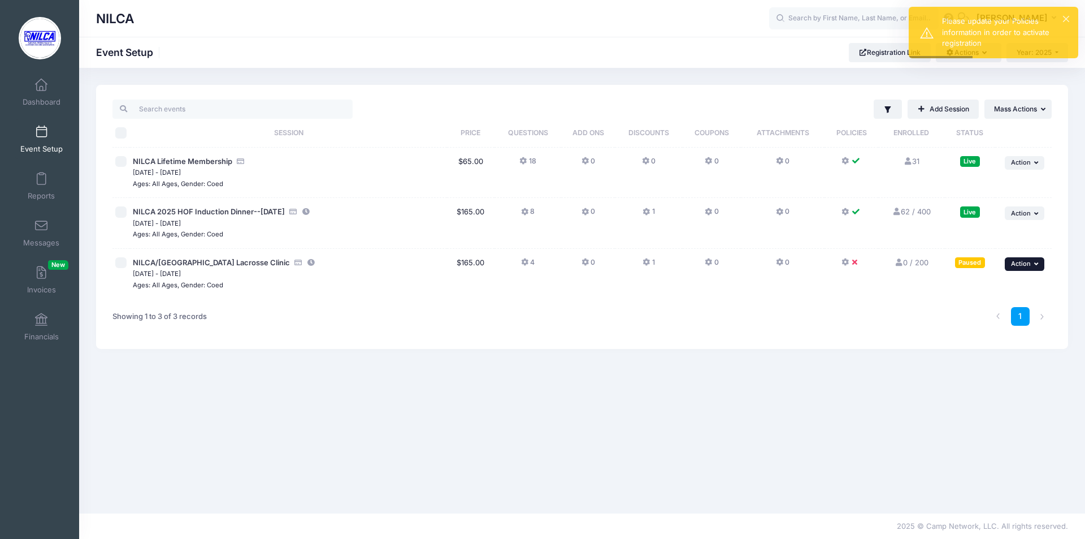
click at [1022, 261] on span "Action" at bounding box center [1021, 263] width 20 height 8
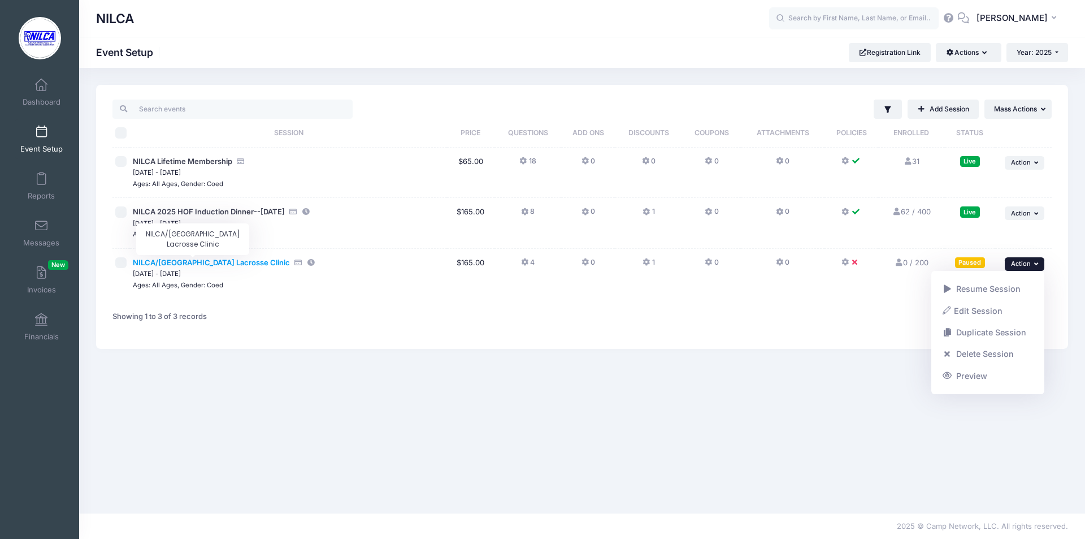
click at [224, 261] on span "NILCA/[GEOGRAPHIC_DATA] Lacrosse Clinic" at bounding box center [211, 262] width 157 height 9
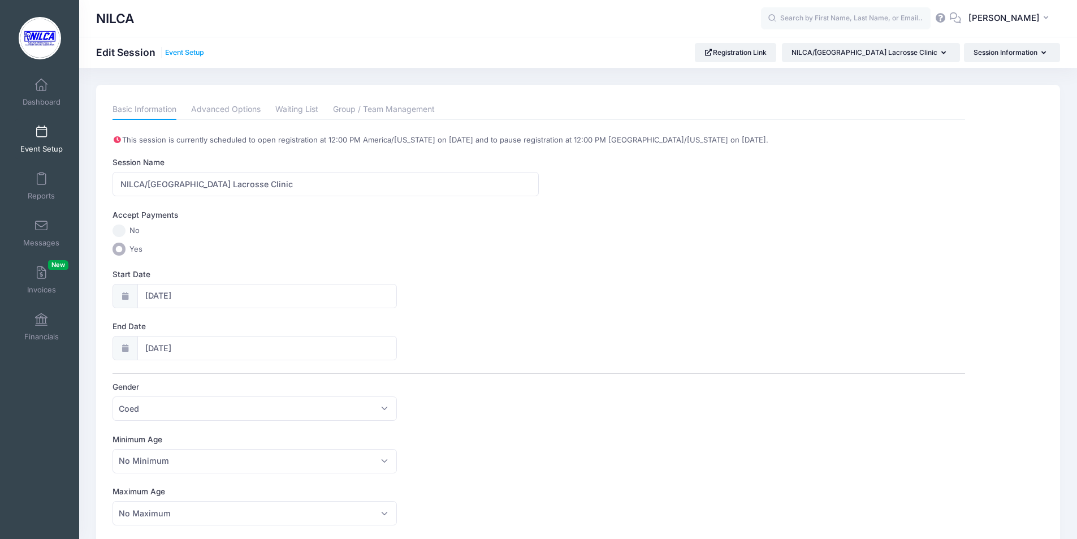
click at [181, 54] on link "Event Setup" at bounding box center [184, 53] width 39 height 8
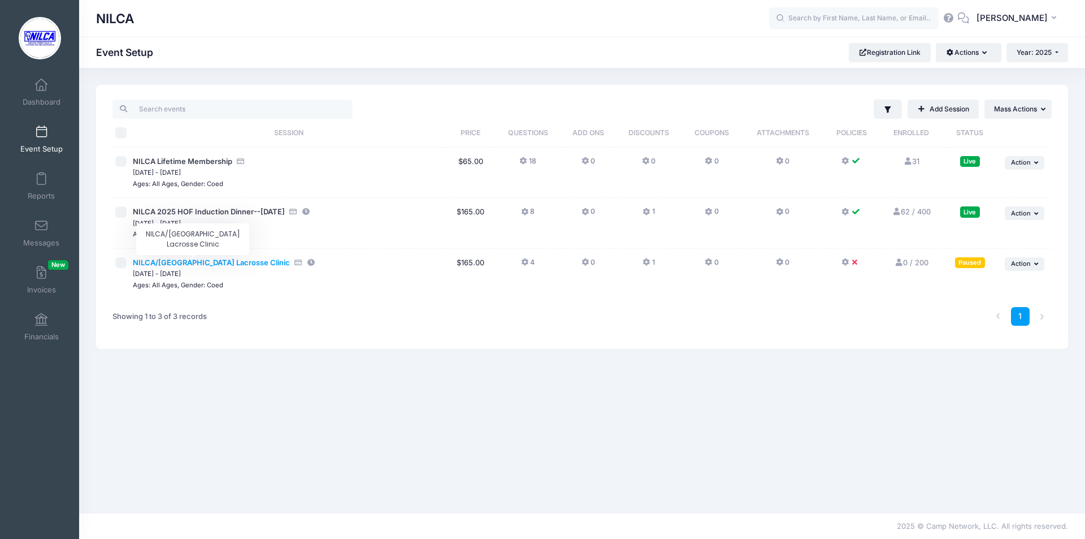
click at [214, 264] on span "NILCA/[GEOGRAPHIC_DATA] Lacrosse Clinic" at bounding box center [211, 262] width 157 height 9
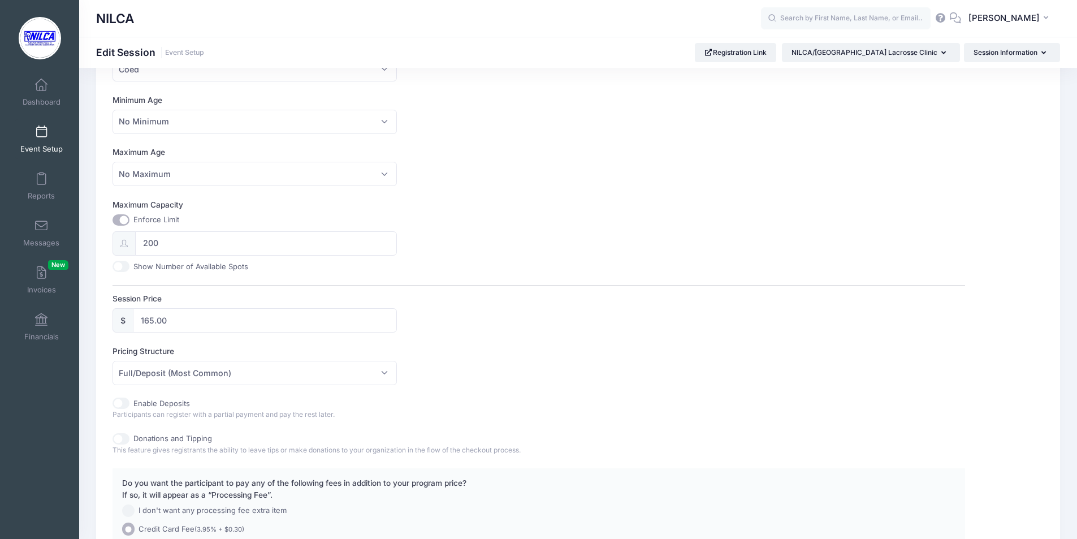
scroll to position [470, 0]
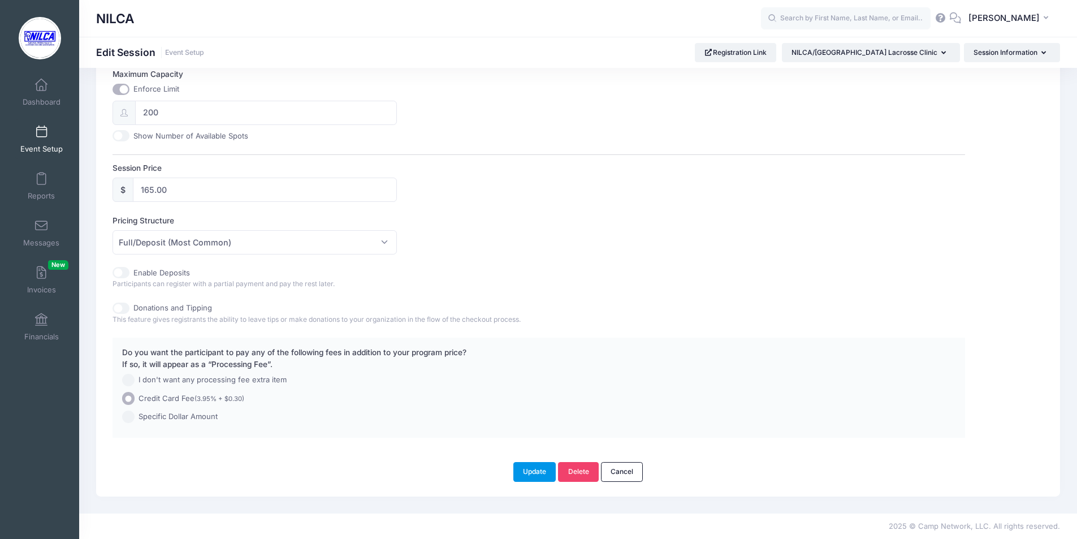
click at [531, 471] on button "Update" at bounding box center [534, 471] width 43 height 19
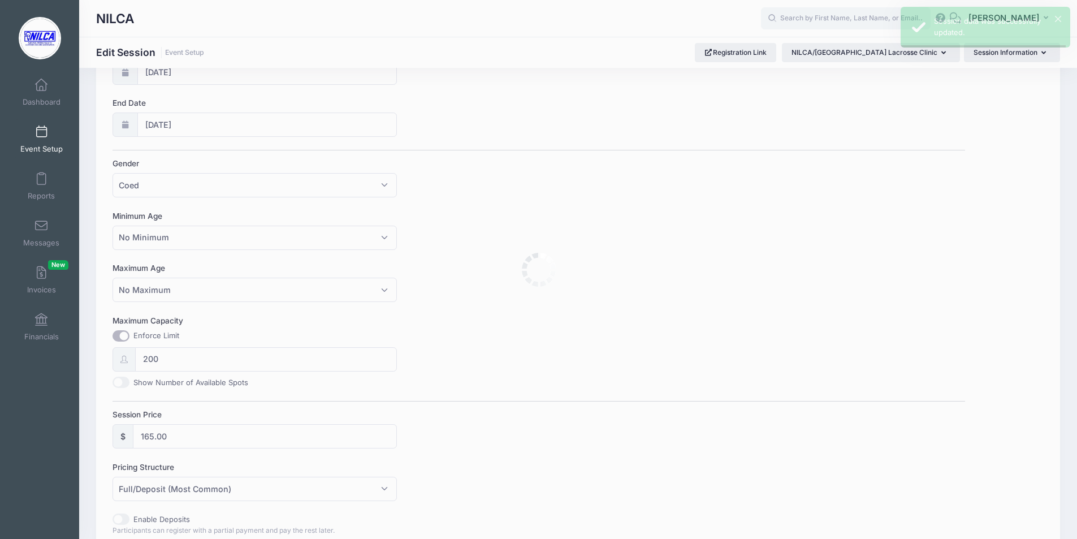
scroll to position [0, 0]
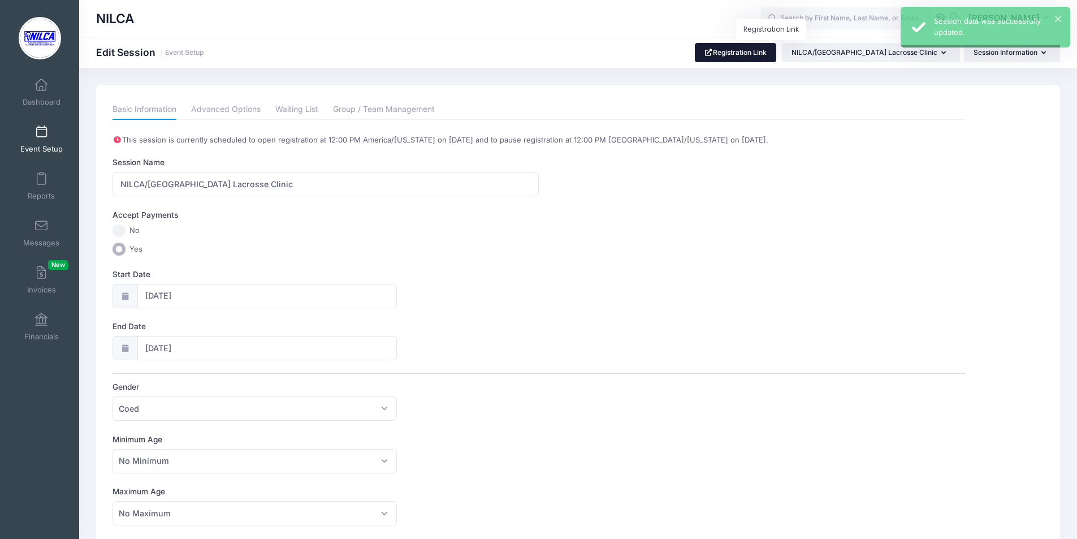
click at [777, 54] on link "Registration Link" at bounding box center [736, 52] width 82 height 19
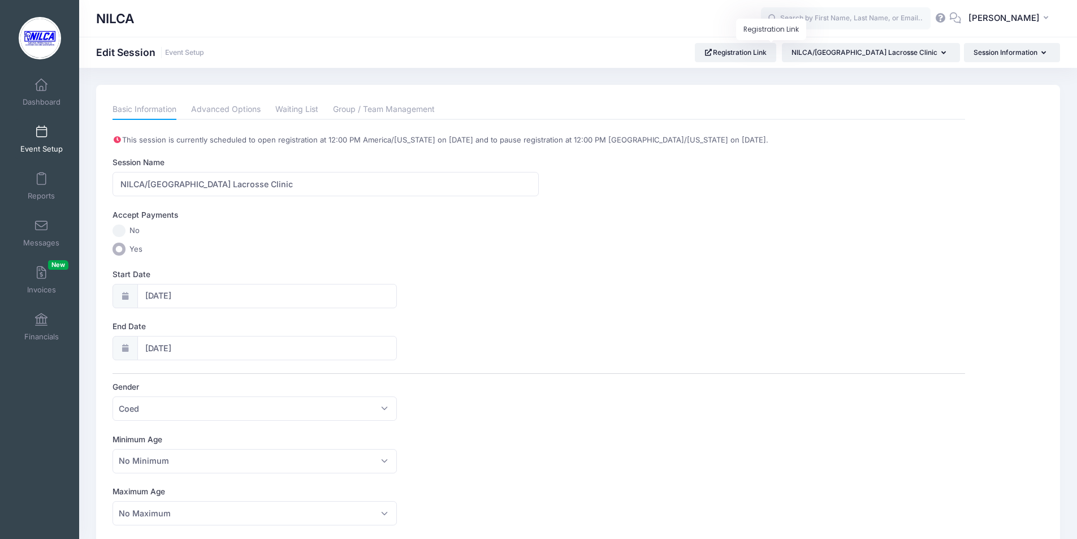
click at [622, 32] on div "NILCA" at bounding box center [578, 18] width 998 height 37
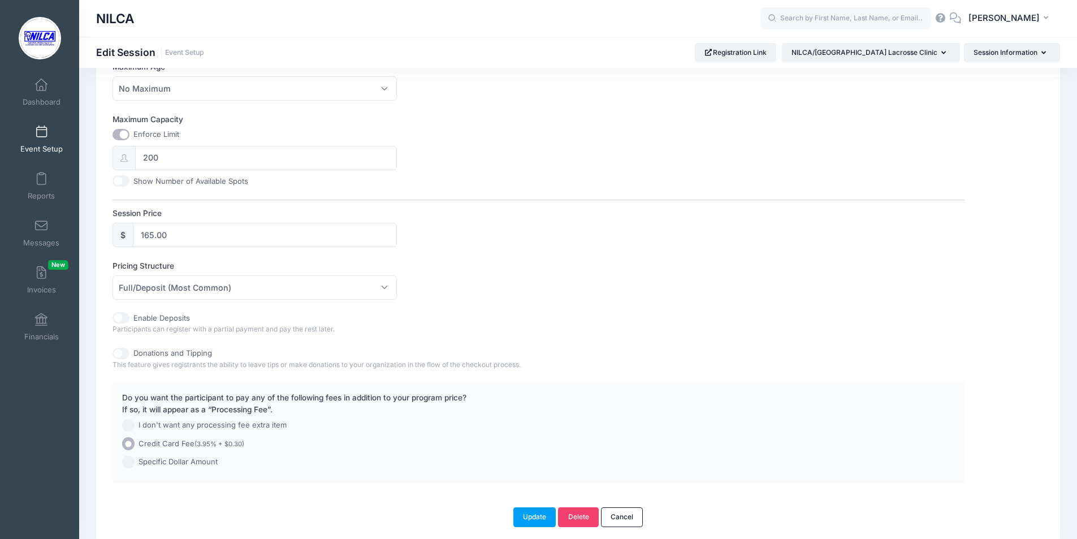
scroll to position [452, 0]
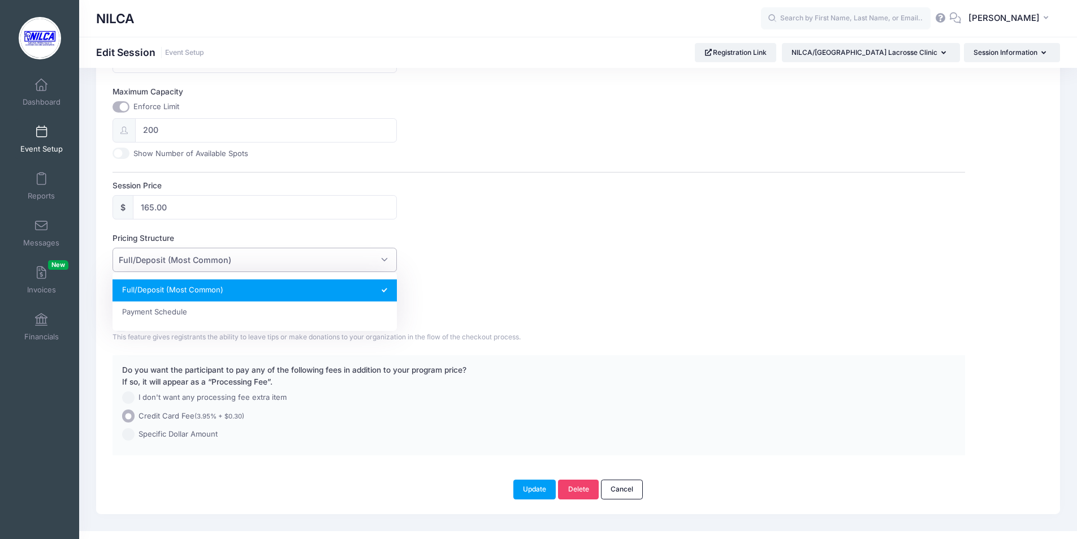
click at [343, 262] on span "Full/Deposit (Most Common)" at bounding box center [254, 260] width 284 height 24
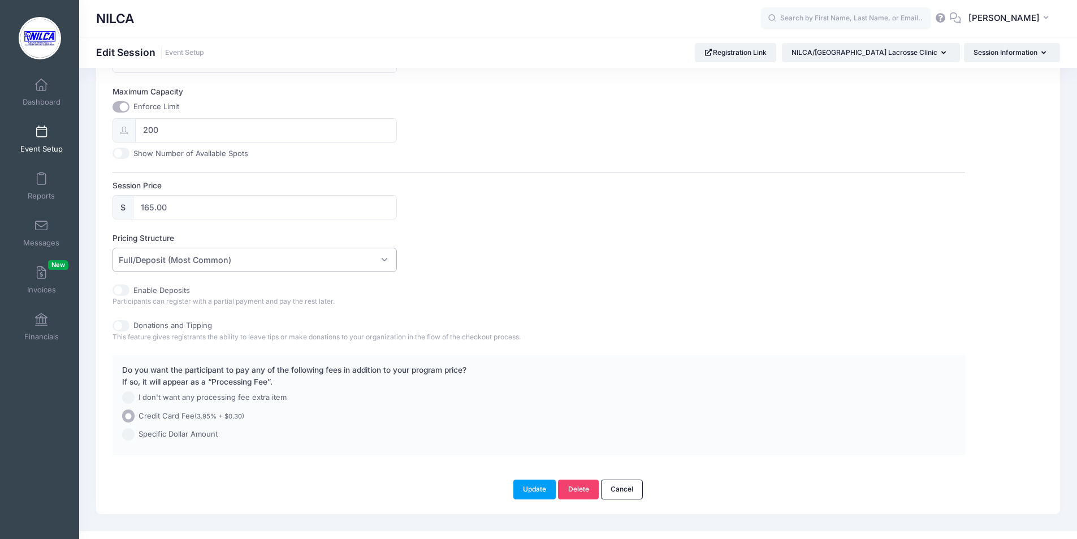
click at [343, 262] on span "Full/Deposit (Most Common)" at bounding box center [254, 260] width 284 height 24
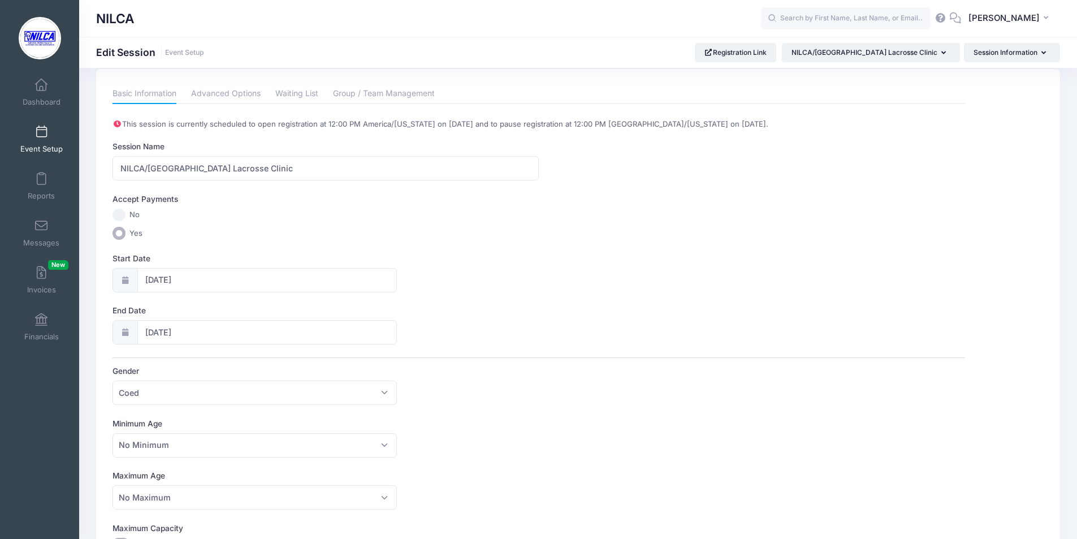
scroll to position [0, 0]
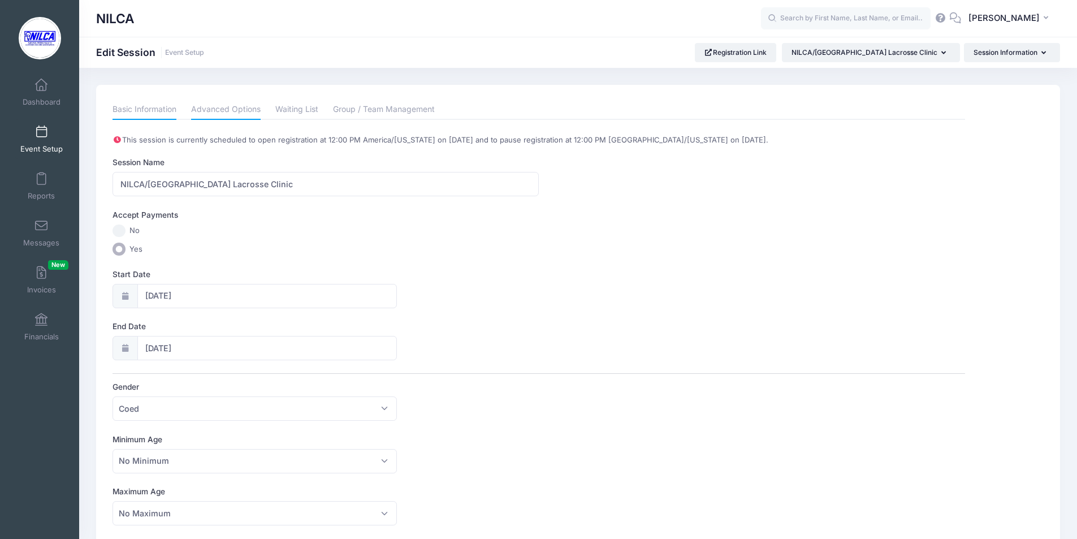
click at [240, 109] on link "Advanced Options" at bounding box center [226, 109] width 70 height 20
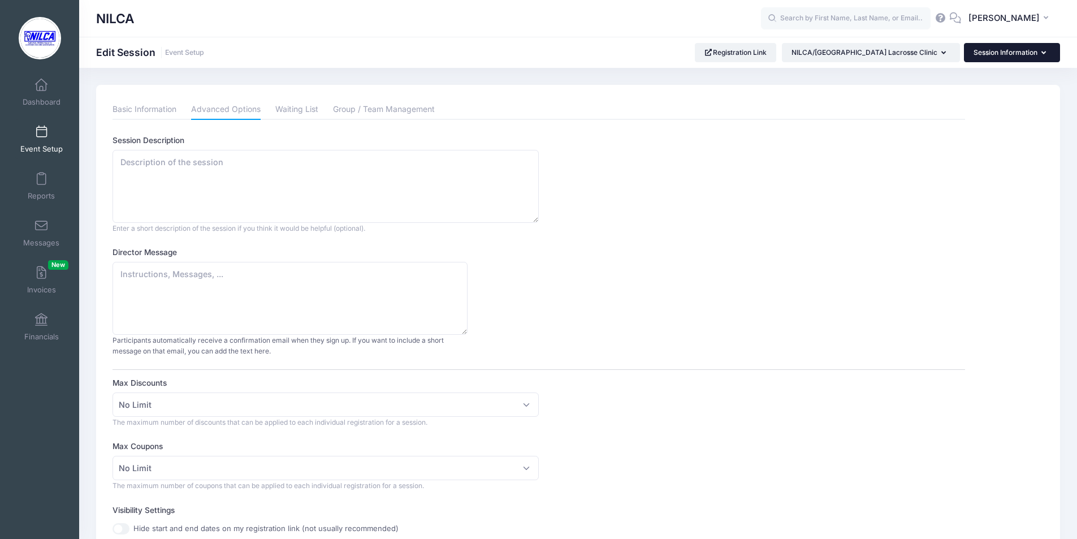
click at [1018, 50] on button "Session Information" at bounding box center [1012, 52] width 96 height 19
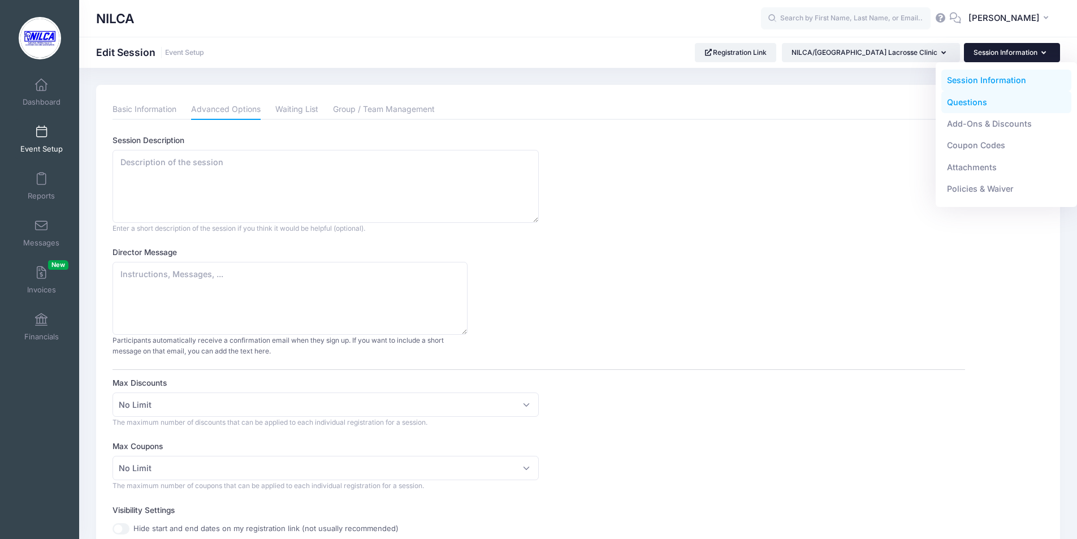
click at [979, 102] on link "Questions" at bounding box center [1006, 101] width 131 height 21
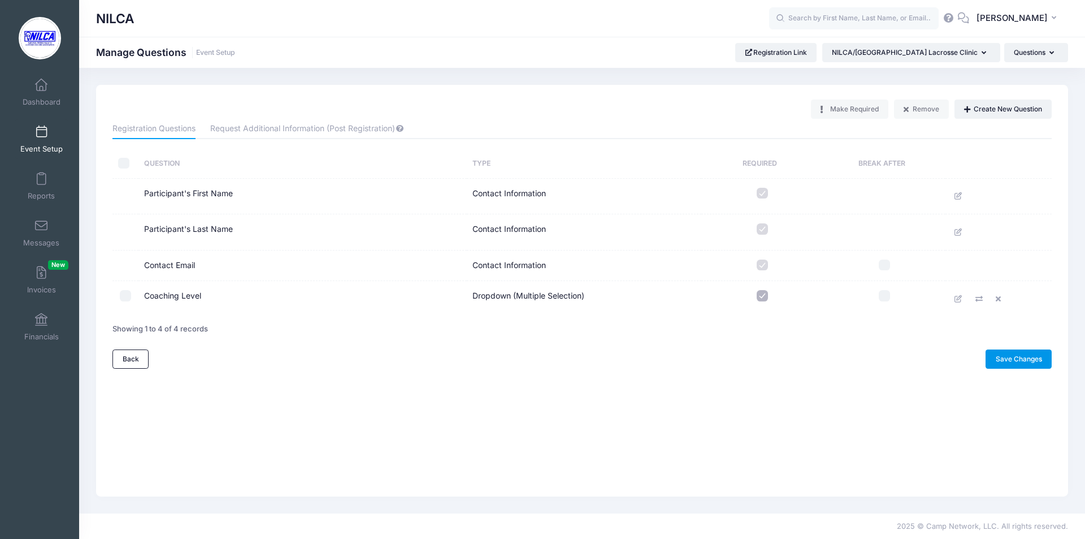
click at [1022, 362] on link "Save Changes" at bounding box center [1019, 358] width 66 height 19
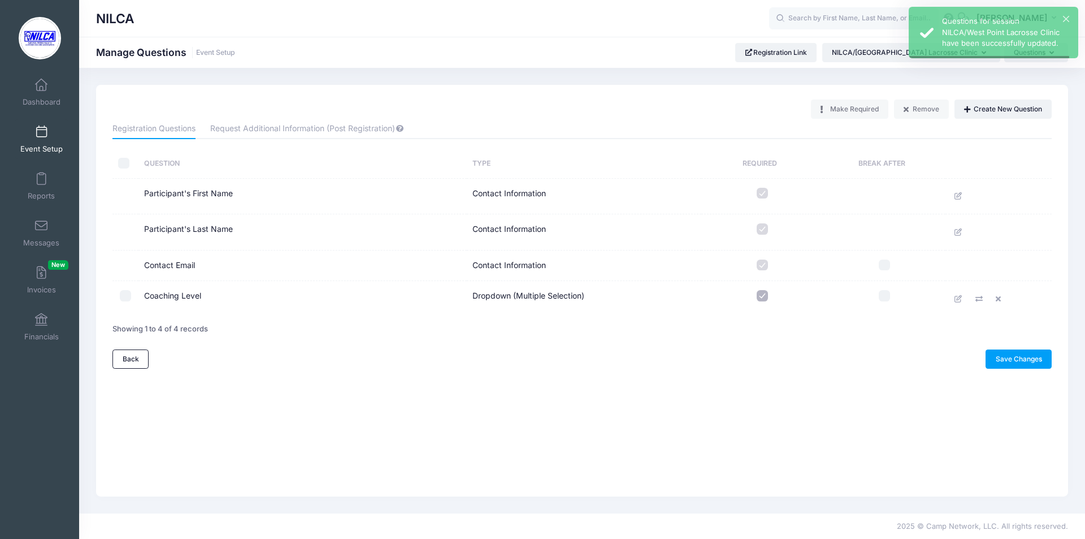
click at [1064, 84] on div "NILCA Manage Questions Event Setup Registration Link NILCA/[GEOGRAPHIC_DATA] La…" at bounding box center [582, 290] width 1006 height 445
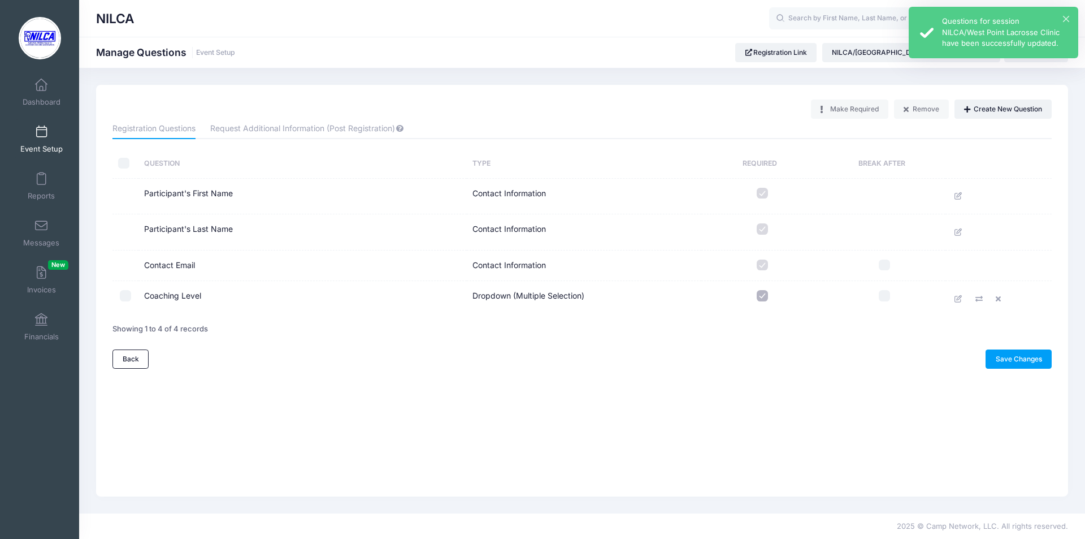
click at [1069, 13] on div "× Questions for session NILCA/West Point Lacrosse Clinic have been successfully…" at bounding box center [994, 32] width 170 height 51
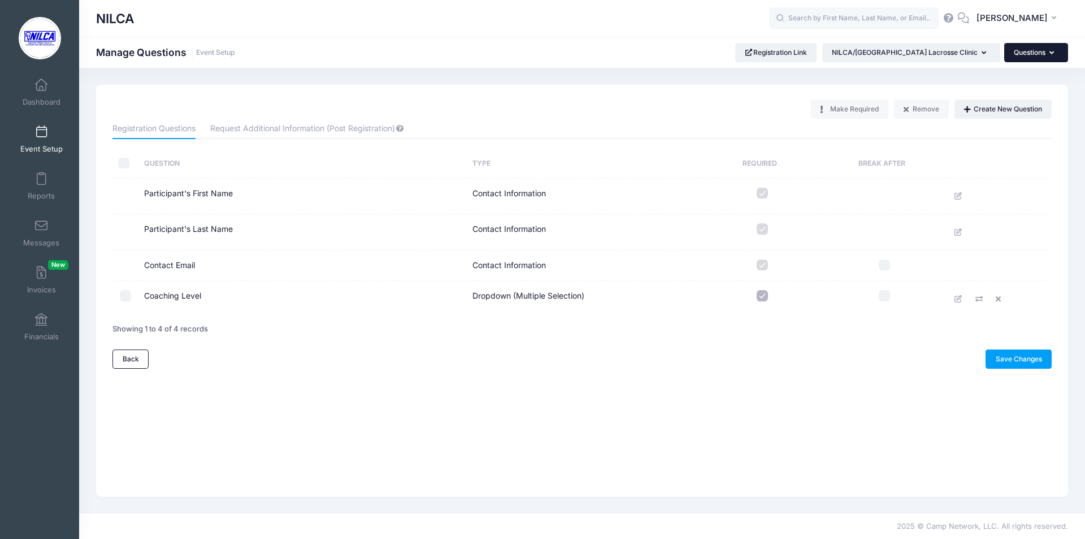
click at [1016, 55] on button "Questions" at bounding box center [1036, 52] width 64 height 19
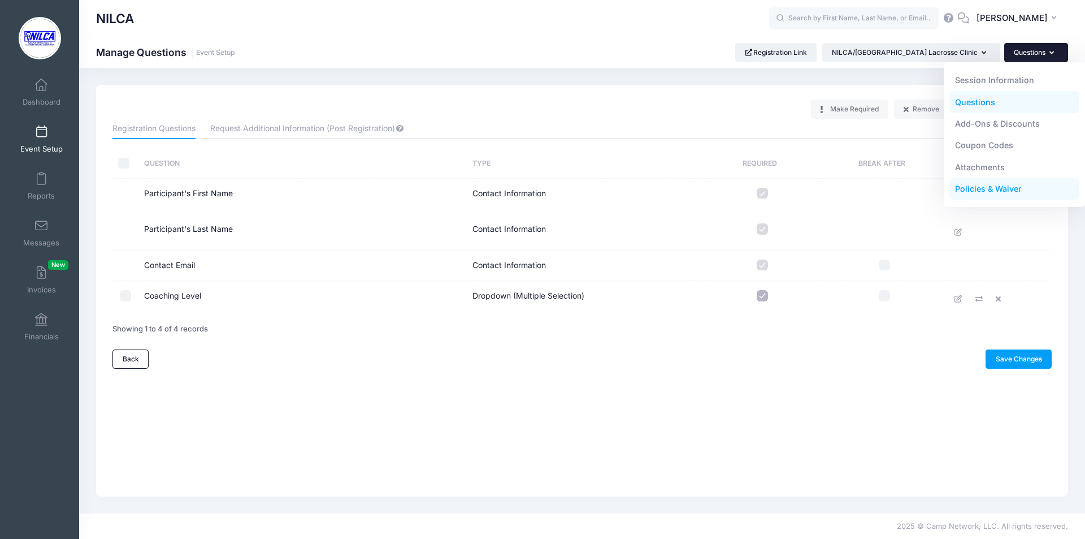
click at [978, 190] on link "Policies & Waiver" at bounding box center [1015, 188] width 131 height 21
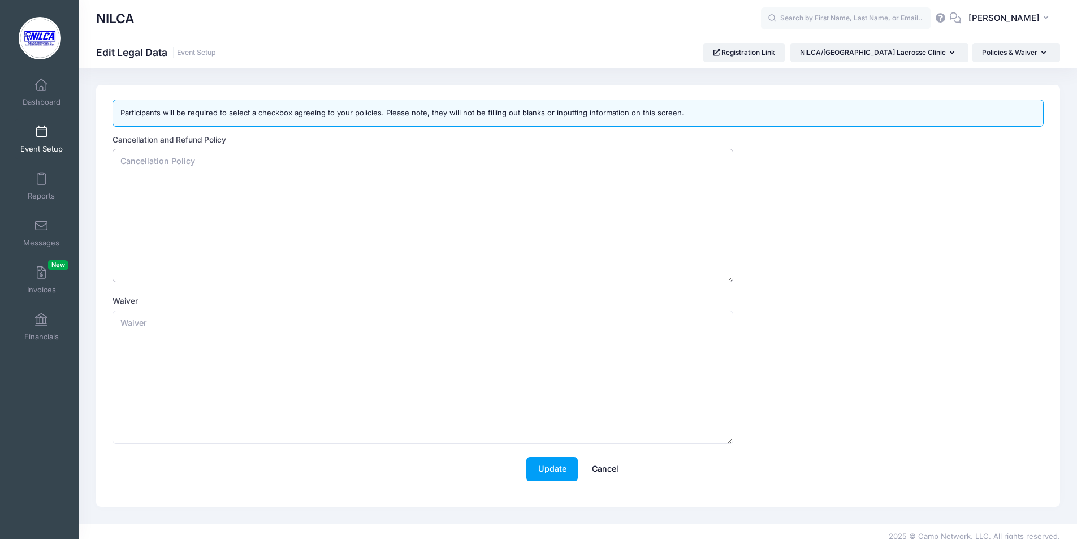
click at [210, 162] on textarea "Cancellation and Refund Policy" at bounding box center [422, 215] width 621 height 133
type textarea "Unfortunately we are unable too offer refunds!"
click at [548, 475] on button "Update" at bounding box center [551, 469] width 51 height 24
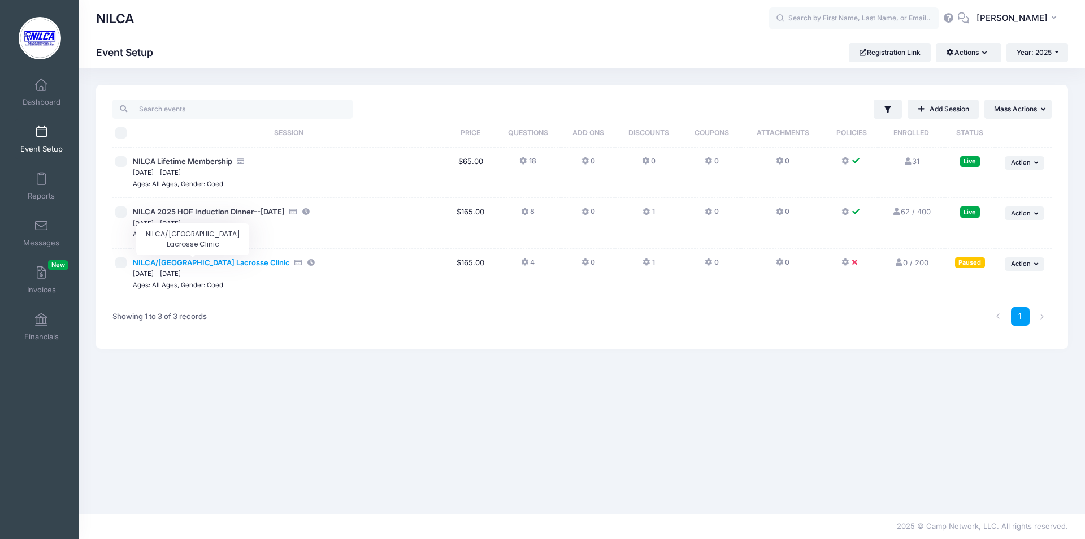
click at [185, 258] on span "NILCA/[GEOGRAPHIC_DATA] Lacrosse Clinic" at bounding box center [211, 262] width 157 height 9
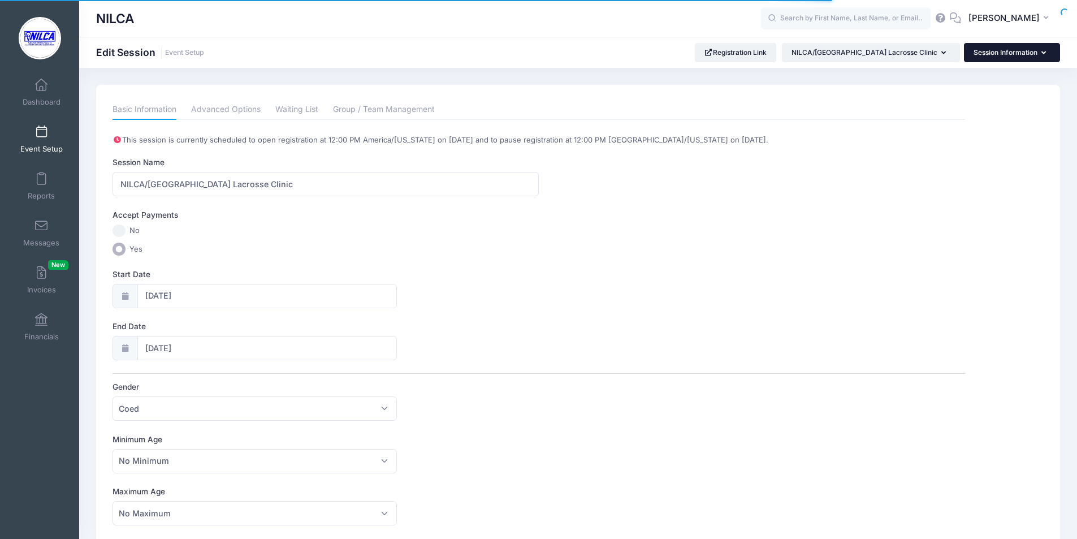
click at [1000, 51] on button "Session Information" at bounding box center [1012, 52] width 96 height 19
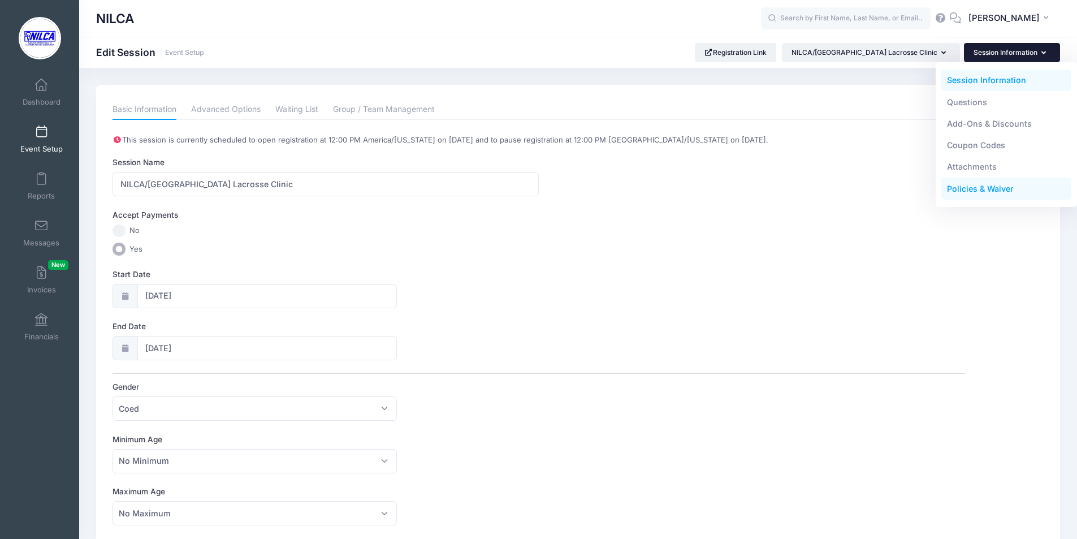
click at [971, 188] on link "Policies & Waiver" at bounding box center [1006, 188] width 131 height 21
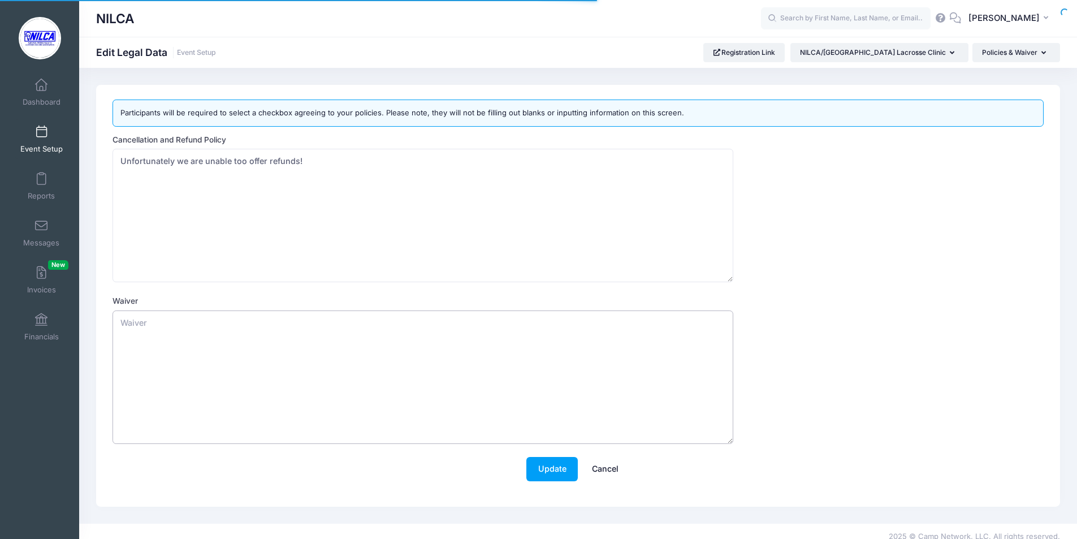
click at [150, 324] on textarea "Waiver" at bounding box center [422, 376] width 621 height 133
type textarea "Please sign waiver."
click at [548, 463] on button "Update" at bounding box center [551, 469] width 51 height 24
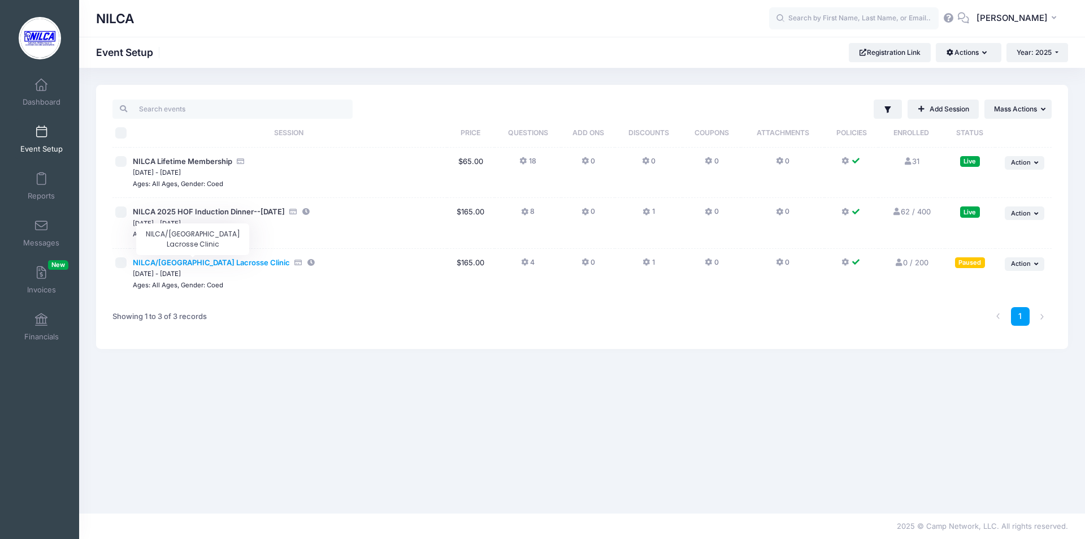
click at [202, 259] on span "NILCA/[GEOGRAPHIC_DATA] Lacrosse Clinic" at bounding box center [211, 262] width 157 height 9
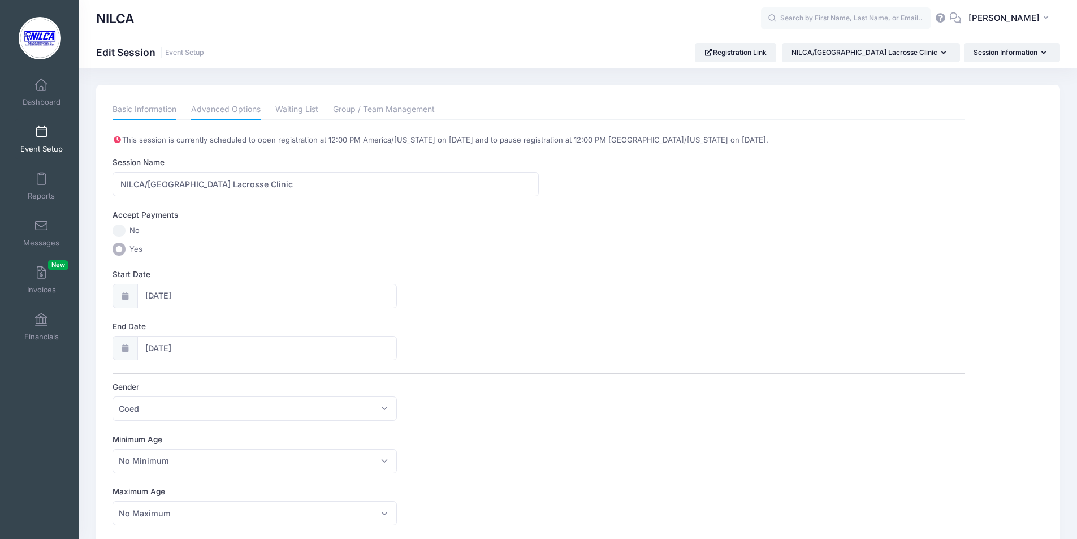
click at [233, 109] on link "Advanced Options" at bounding box center [226, 109] width 70 height 20
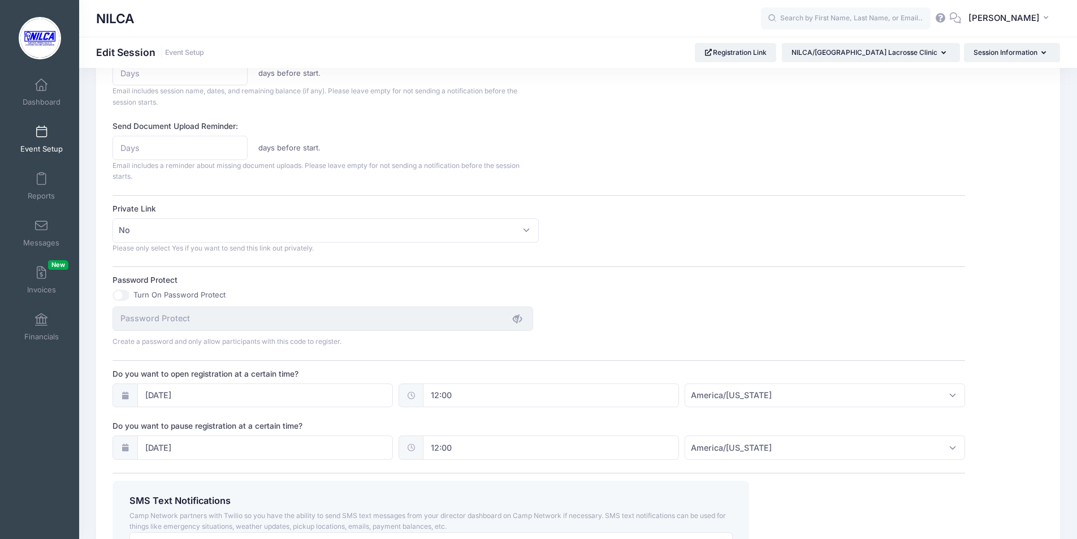
scroll to position [565, 0]
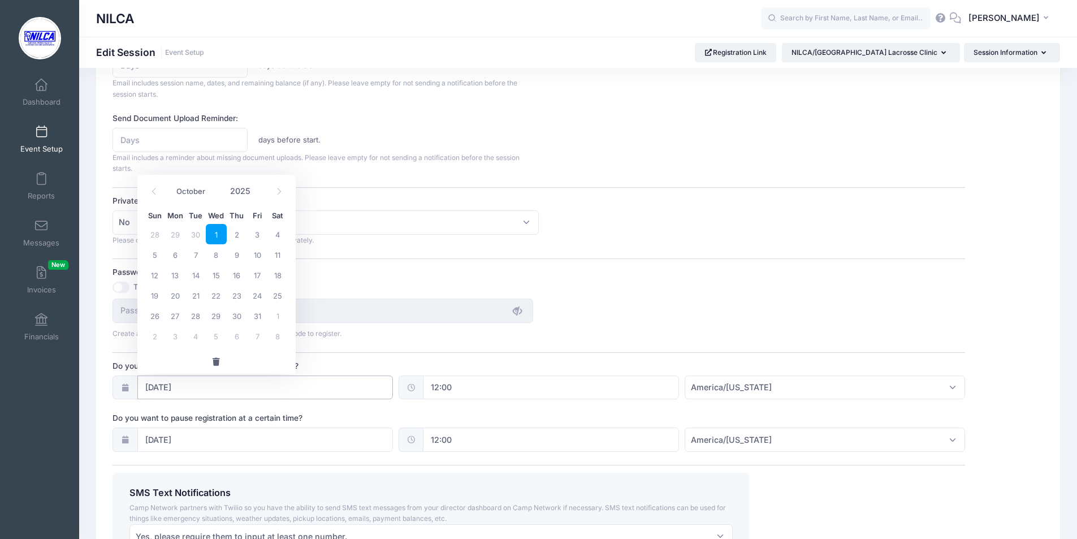
click at [199, 387] on input "[DATE]" at bounding box center [265, 387] width 256 height 24
click at [151, 190] on icon at bounding box center [153, 191] width 7 height 7
select select "7"
click at [257, 315] on span "29" at bounding box center [257, 315] width 20 height 20
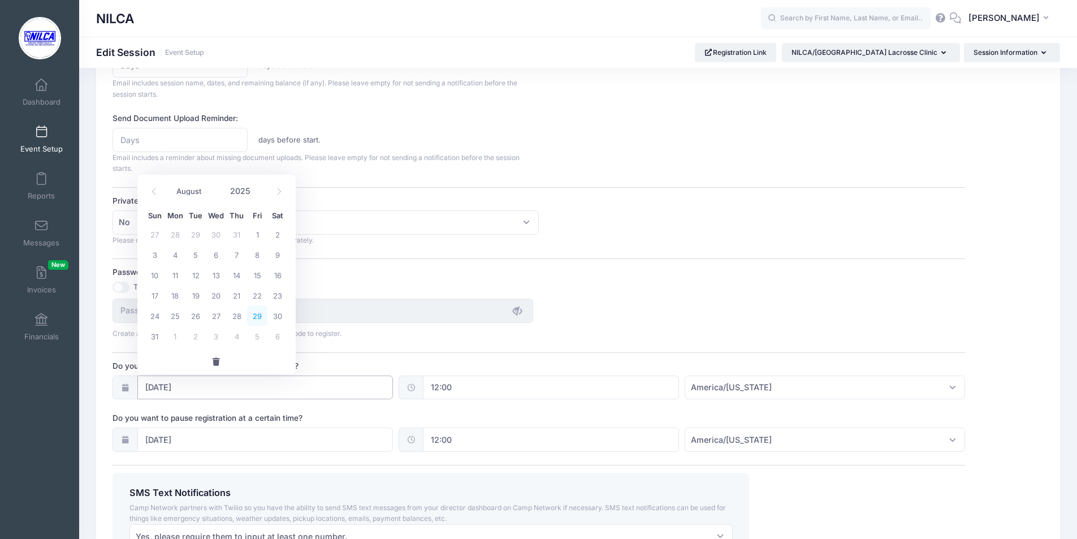
type input "08/29/2025"
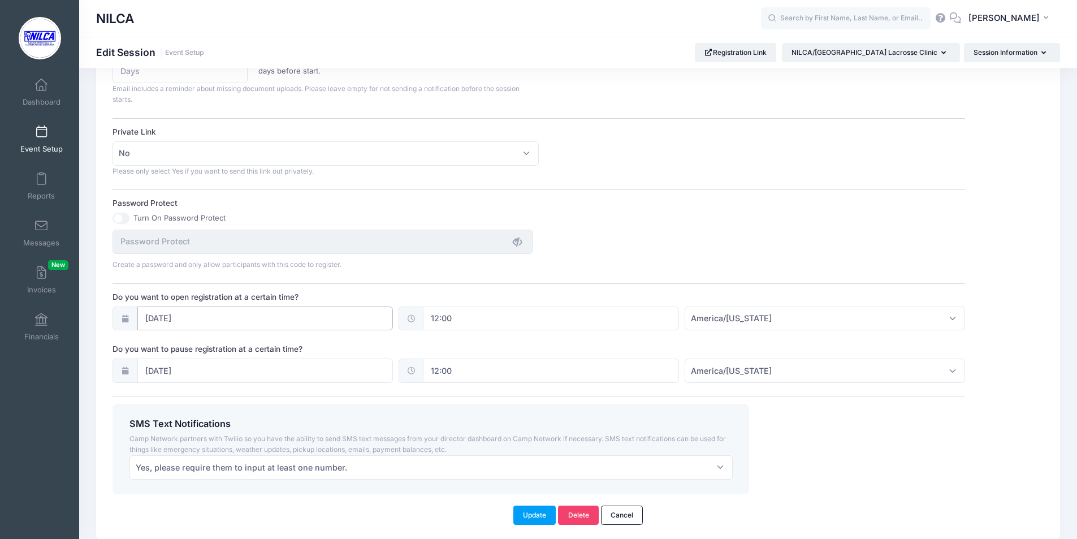
scroll to position [678, 0]
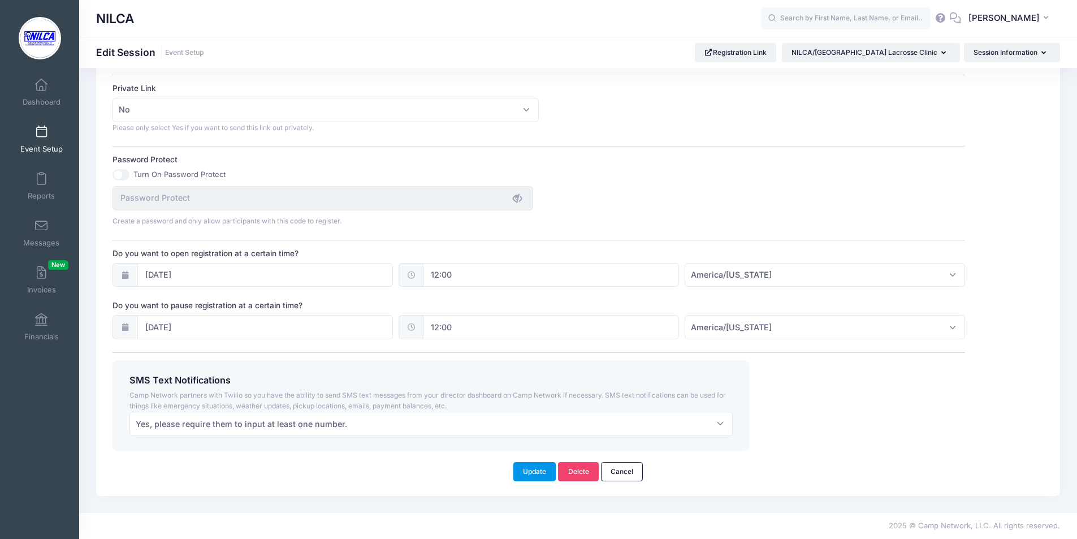
click at [535, 473] on button "Update" at bounding box center [534, 471] width 43 height 19
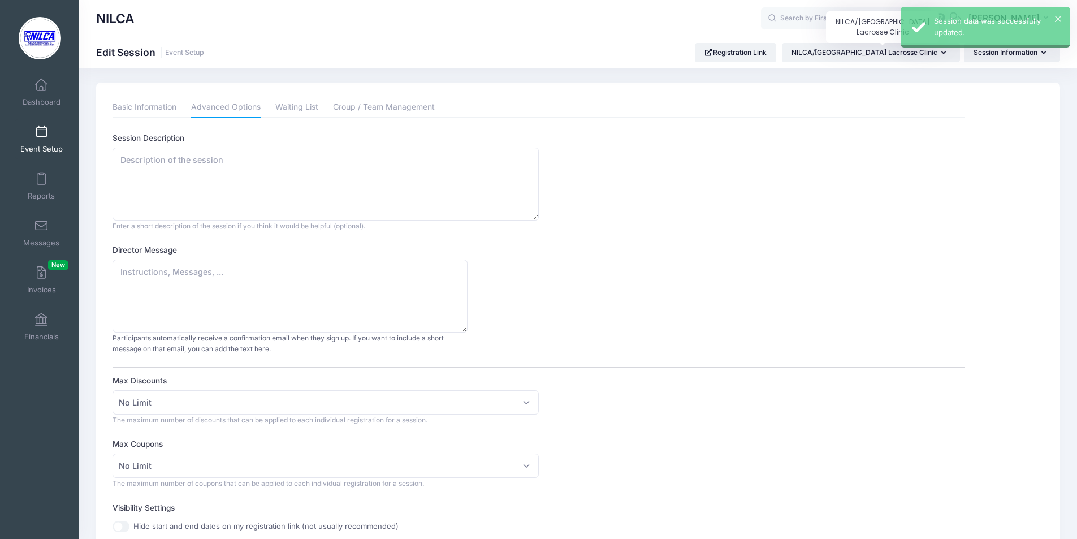
scroll to position [0, 0]
click at [41, 127] on span at bounding box center [41, 132] width 0 height 12
